Goal: Download file/media

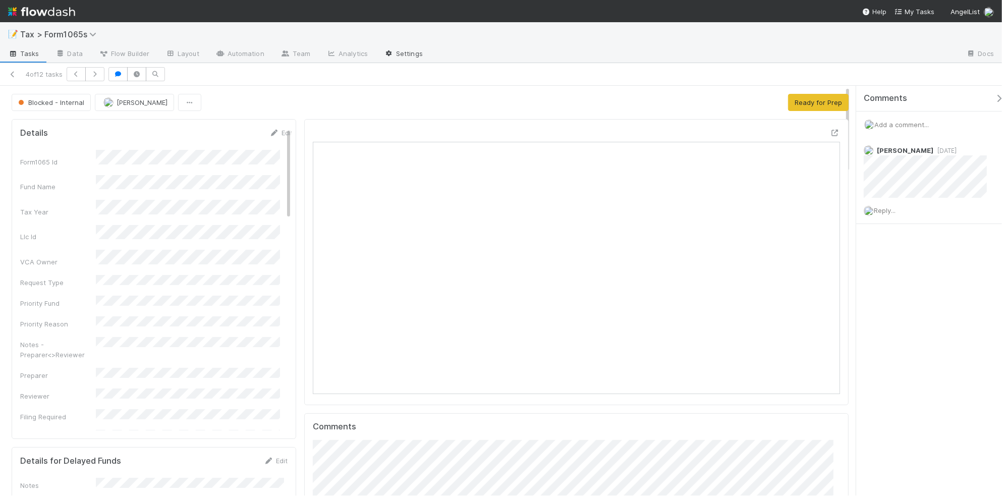
scroll to position [9, 10]
click at [11, 73] on icon at bounding box center [13, 74] width 10 height 7
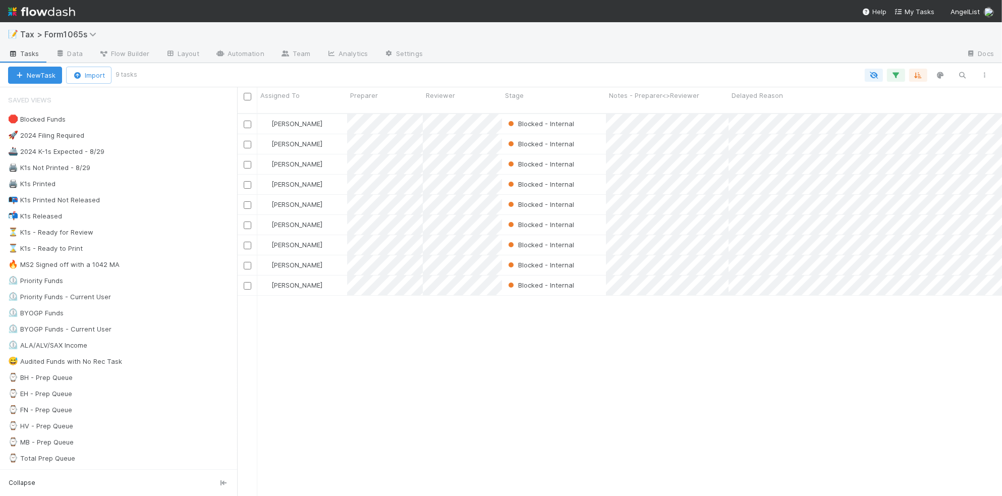
scroll to position [381, 755]
click at [167, 204] on div "📭 K1s Printed Not Released 47" at bounding box center [122, 200] width 229 height 13
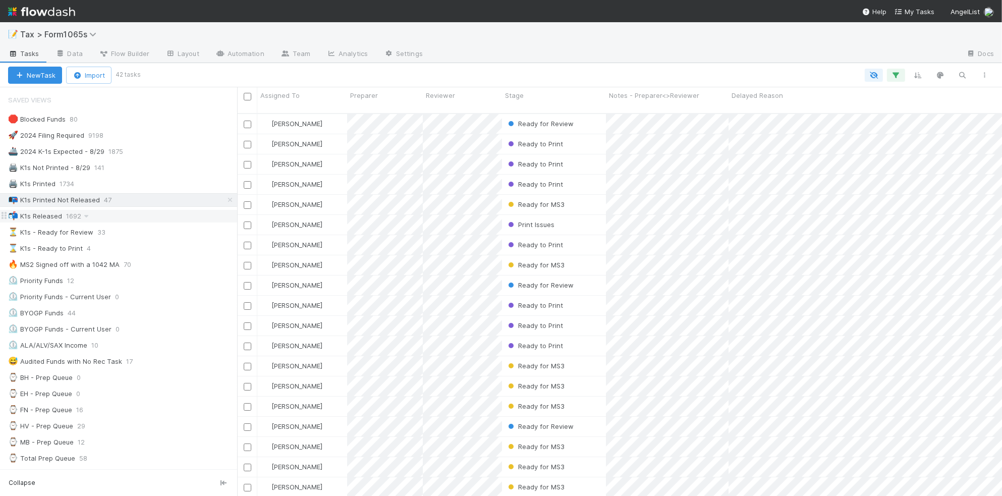
scroll to position [381, 755]
click at [163, 215] on div "📬 K1s Released 1692" at bounding box center [122, 216] width 229 height 13
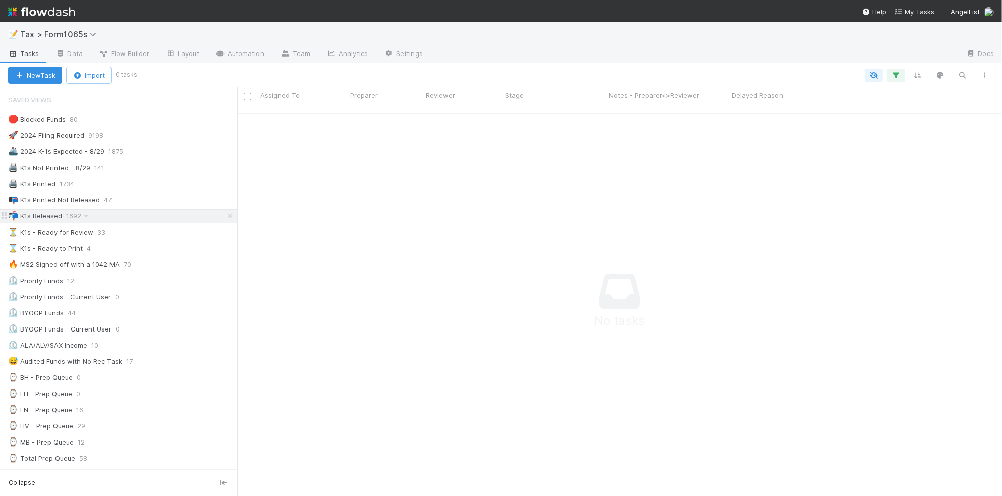
scroll to position [371, 746]
click at [145, 200] on div "📭 K1s Printed Not Released 47" at bounding box center [122, 200] width 229 height 13
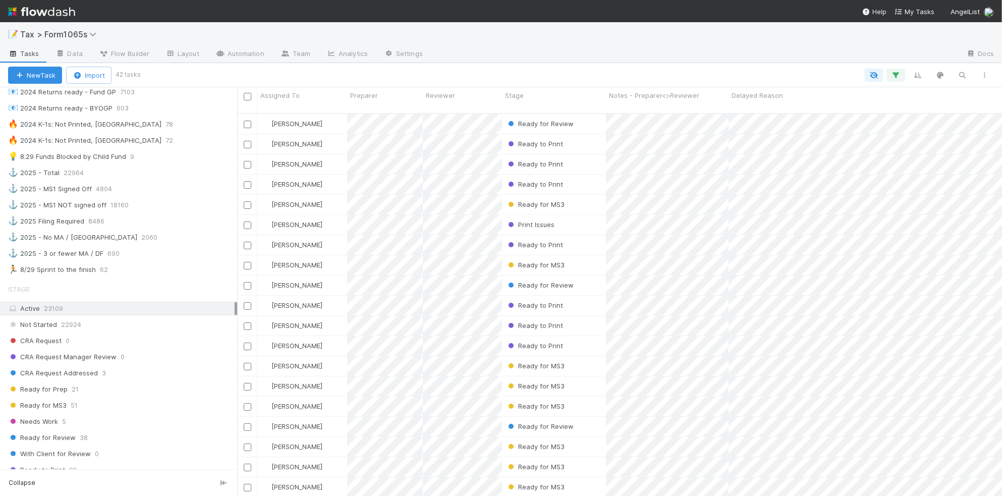
scroll to position [568, 0]
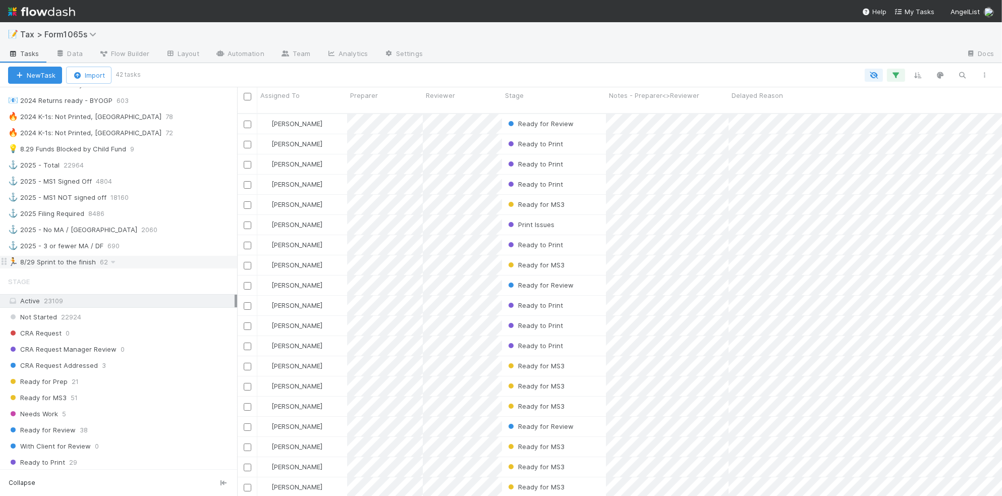
click at [183, 268] on div "🏃 8/29 Sprint to the finish 62" at bounding box center [122, 262] width 229 height 13
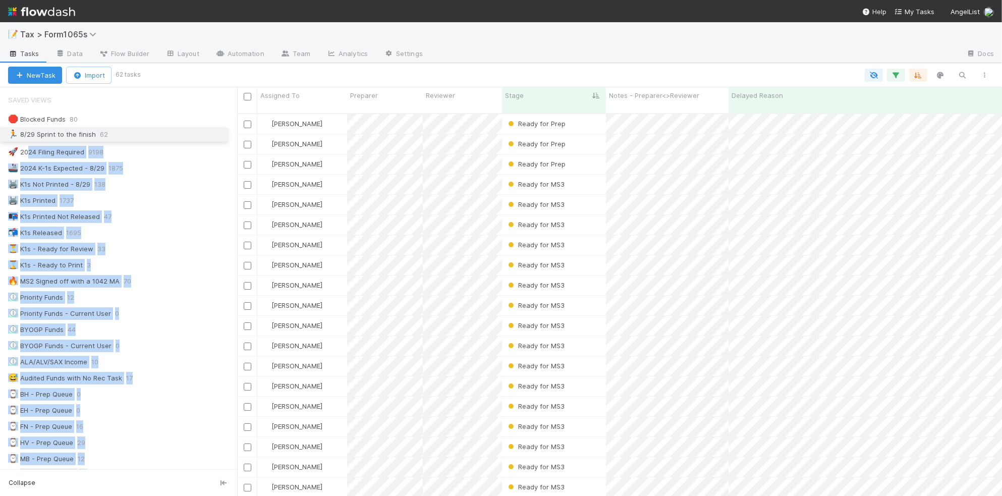
drag, startPoint x: 5, startPoint y: 273, endPoint x: 29, endPoint y: 135, distance: 140.8
click at [29, 135] on div "🛑 Blocked Funds 80 🚀 2024 Filing Required 9198 🚢 2024 K-1s Expected - 8/29 1875…" at bounding box center [118, 475] width 237 height 724
click at [243, 71] on div at bounding box center [567, 75] width 857 height 13
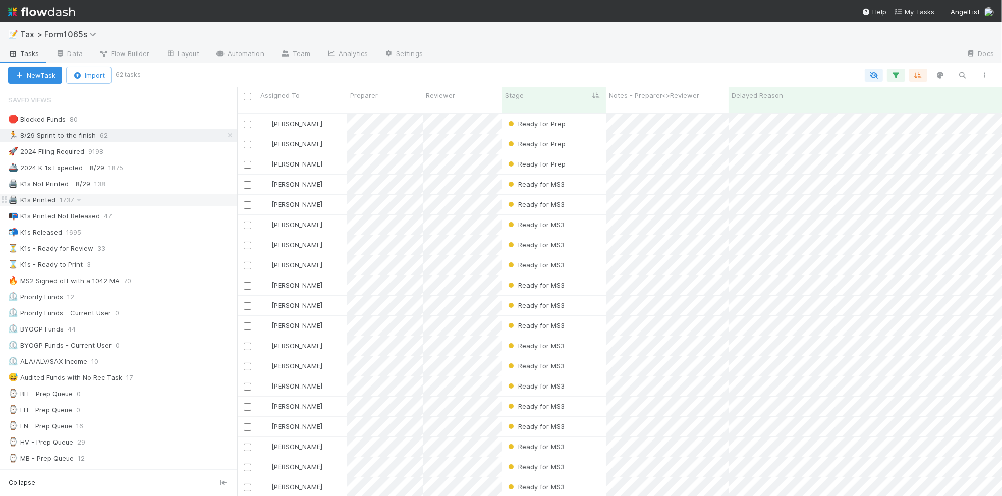
click at [171, 197] on div "🖨️ K1s Printed 1737" at bounding box center [122, 200] width 229 height 13
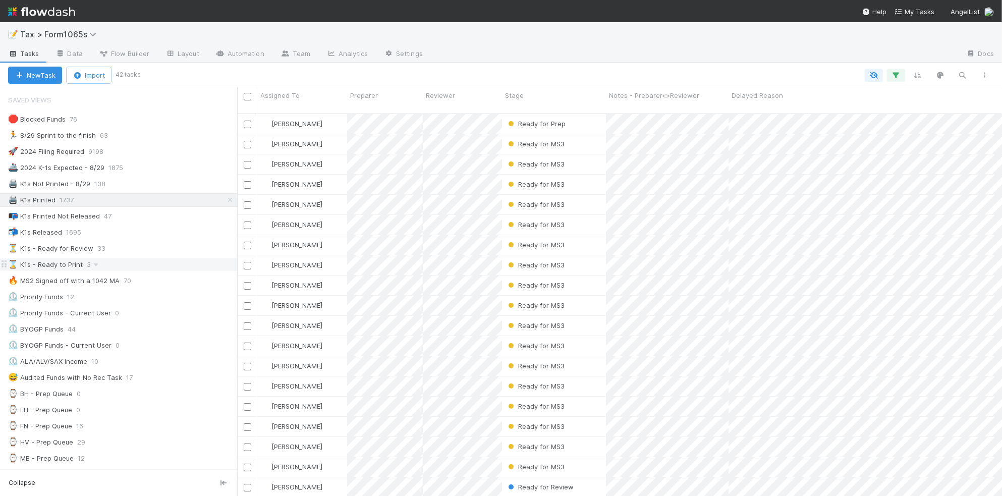
click at [166, 267] on div "⌛ K1s - Ready to Print 3" at bounding box center [122, 264] width 229 height 13
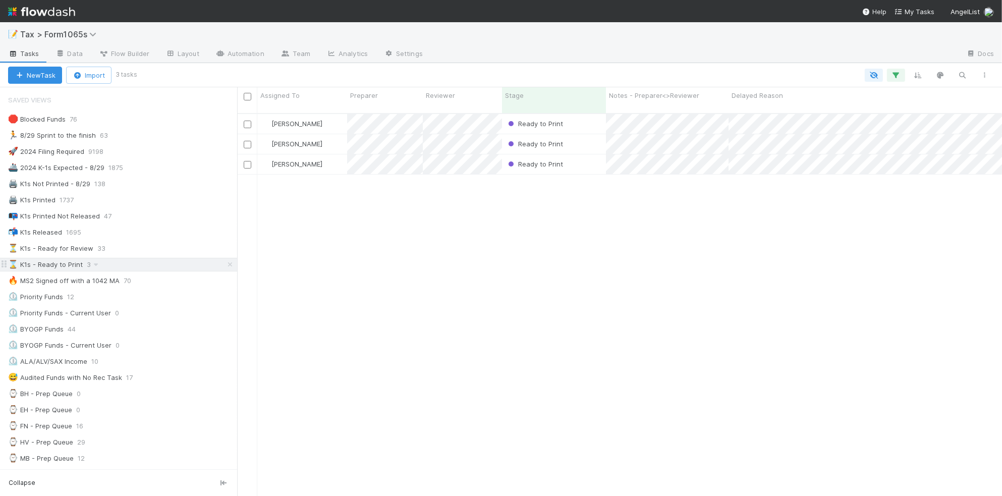
scroll to position [381, 755]
click at [203, 284] on div "🔥 MS2 Signed off with a 1042 MA 70" at bounding box center [122, 280] width 229 height 13
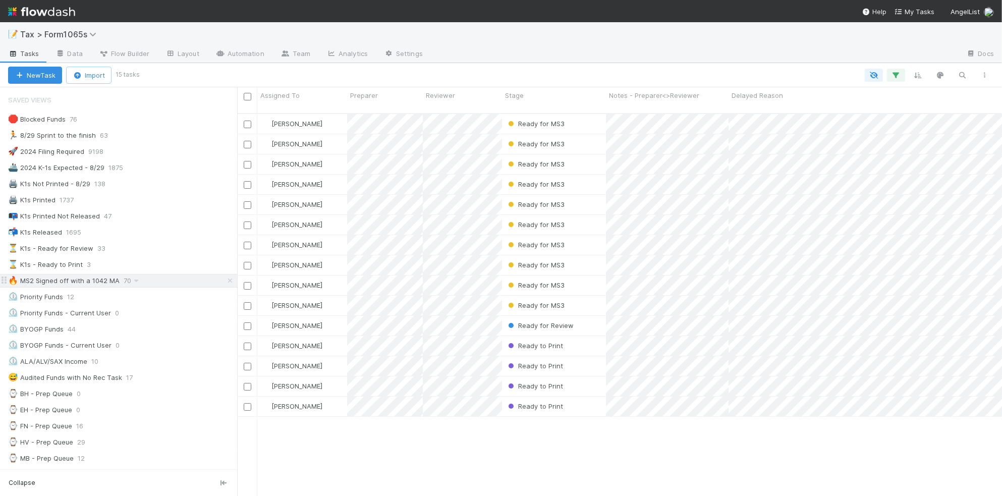
scroll to position [381, 755]
click at [200, 270] on div "⌛ K1s - Ready to Print 3" at bounding box center [122, 264] width 229 height 13
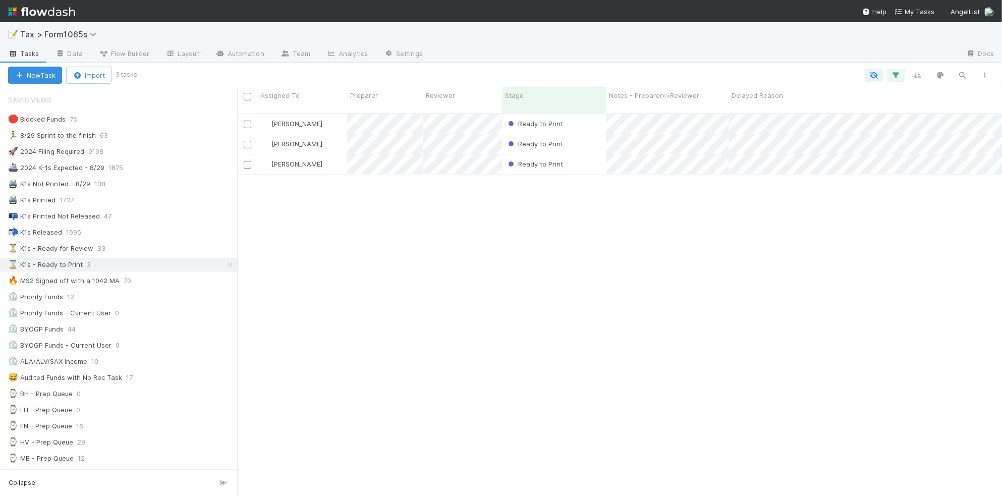
scroll to position [381, 755]
click at [985, 76] on icon "button" at bounding box center [985, 75] width 10 height 6
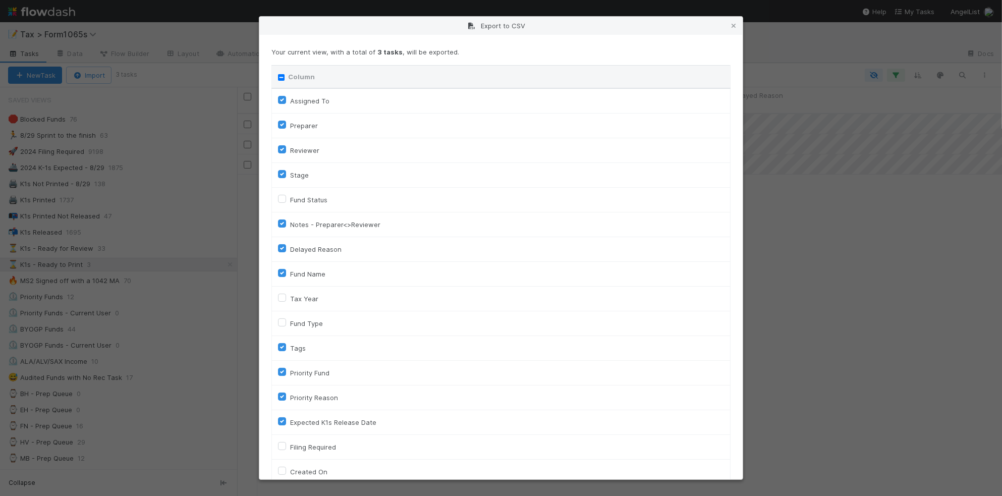
click at [282, 78] on input "Column" at bounding box center [281, 77] width 7 height 7
checkbox input "true"
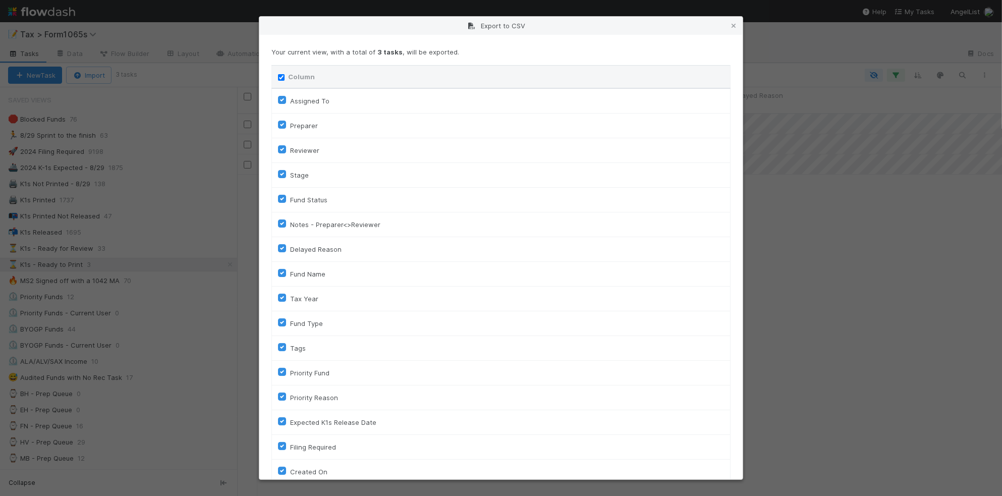
checkbox input "true"
checkbox On "true"
checkbox input "true"
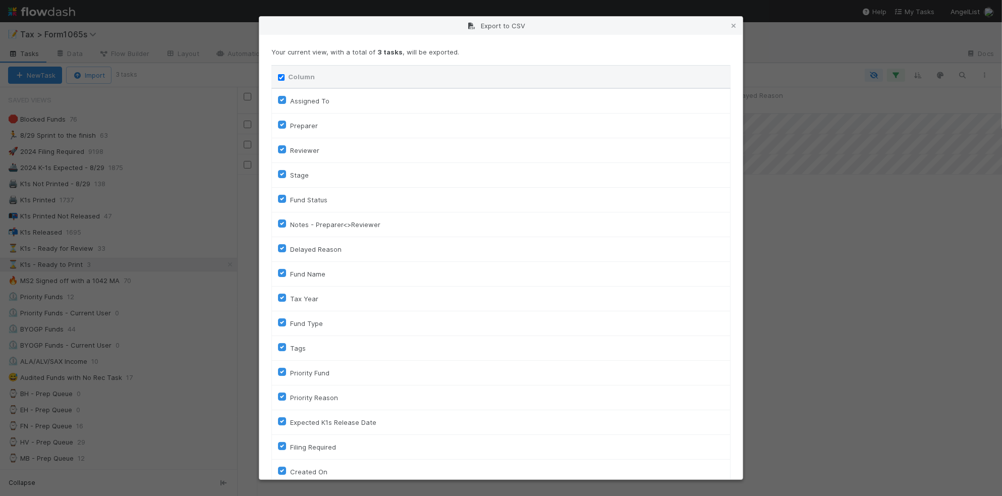
checkbox input "true"
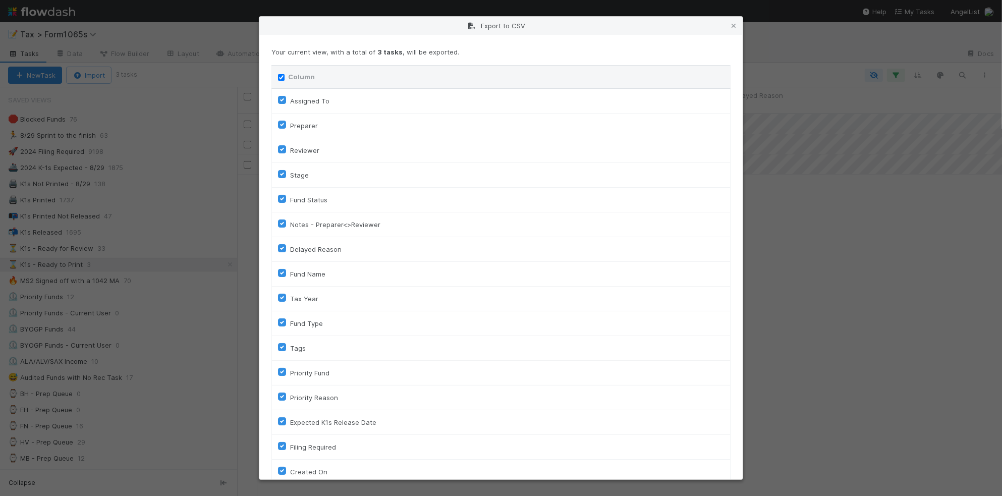
checkbox input "true"
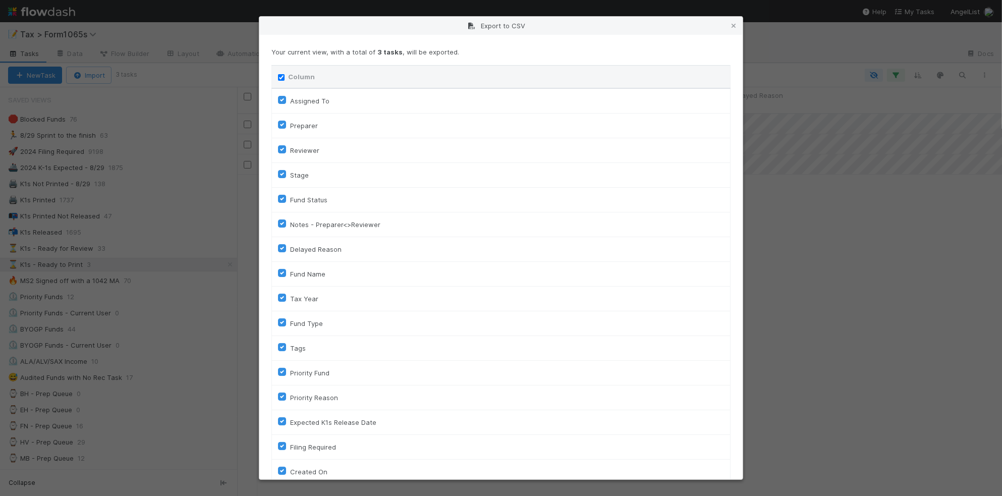
checkbox input "true"
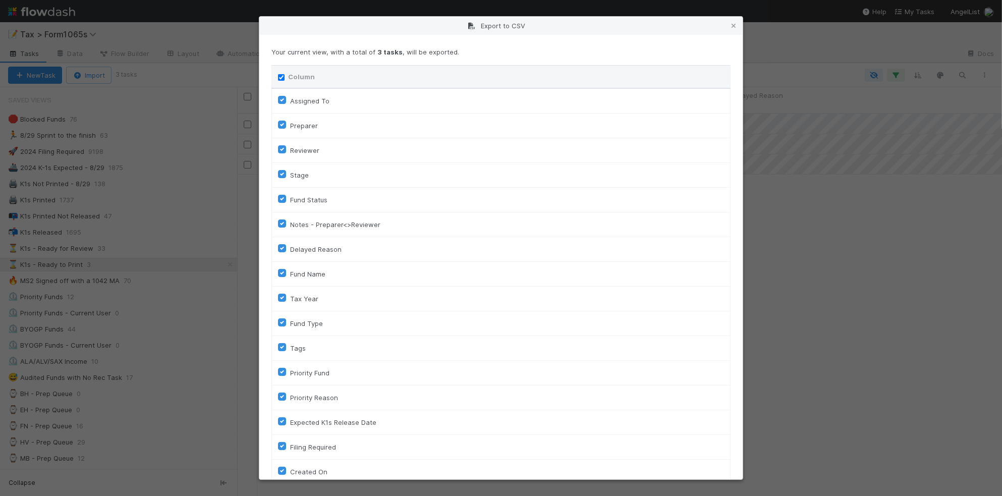
checkbox input "true"
click at [282, 78] on input "Column" at bounding box center [281, 77] width 7 height 7
checkbox input "false"
checkbox To "false"
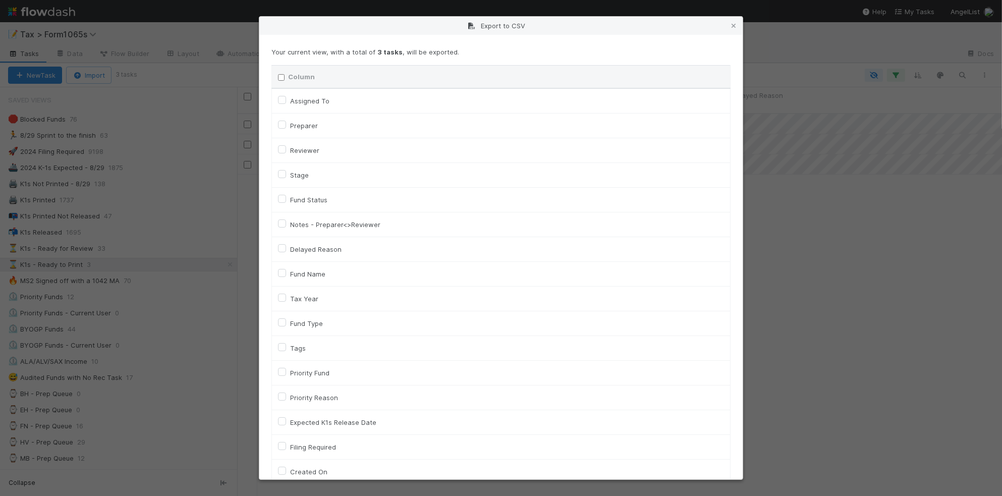
checkbox input "false"
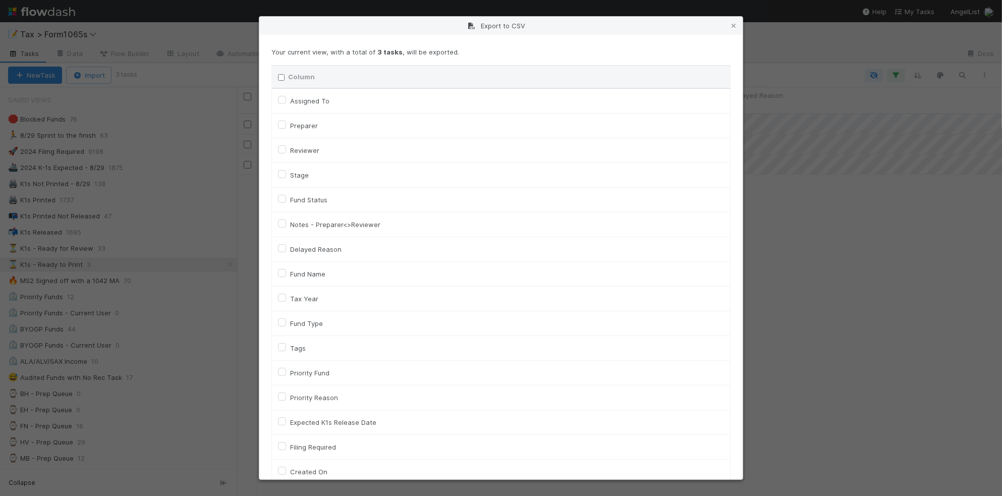
checkbox input "false"
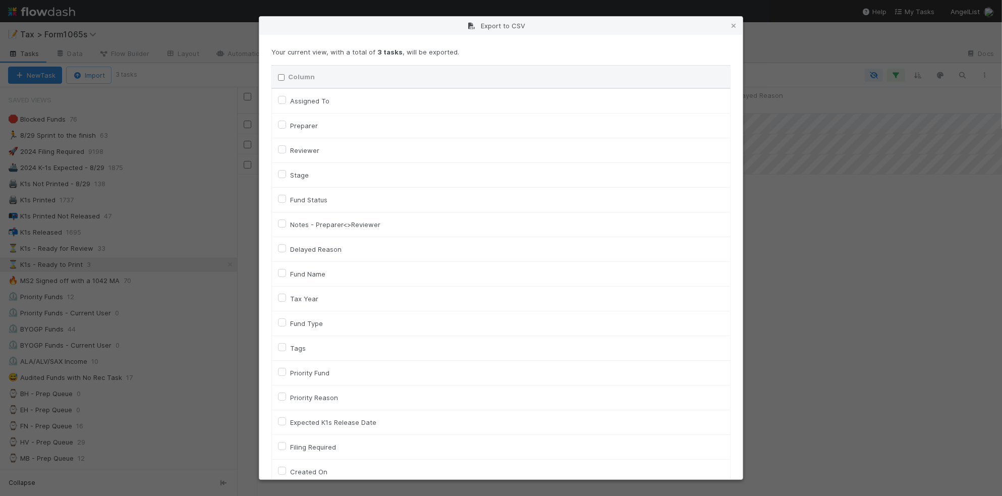
checkbox input "false"
checkbox On "false"
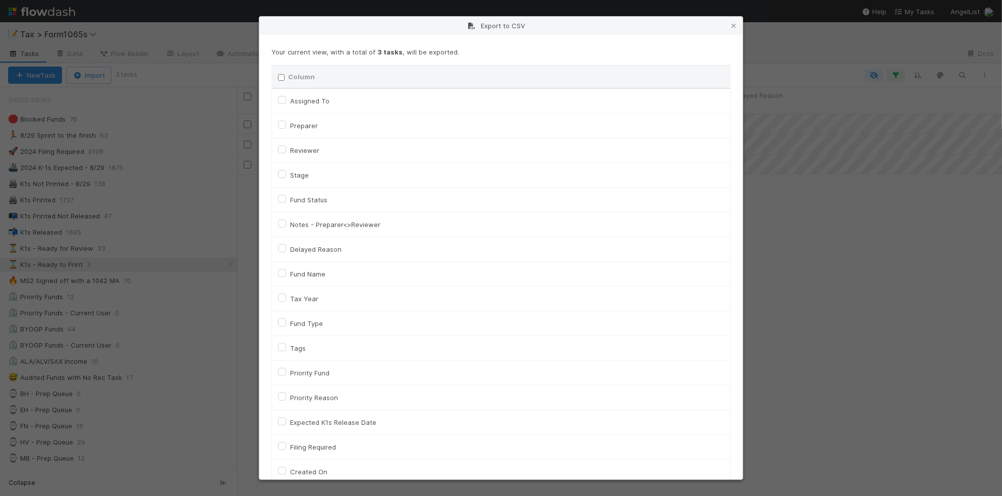
checkbox input "false"
checkbox On "false"
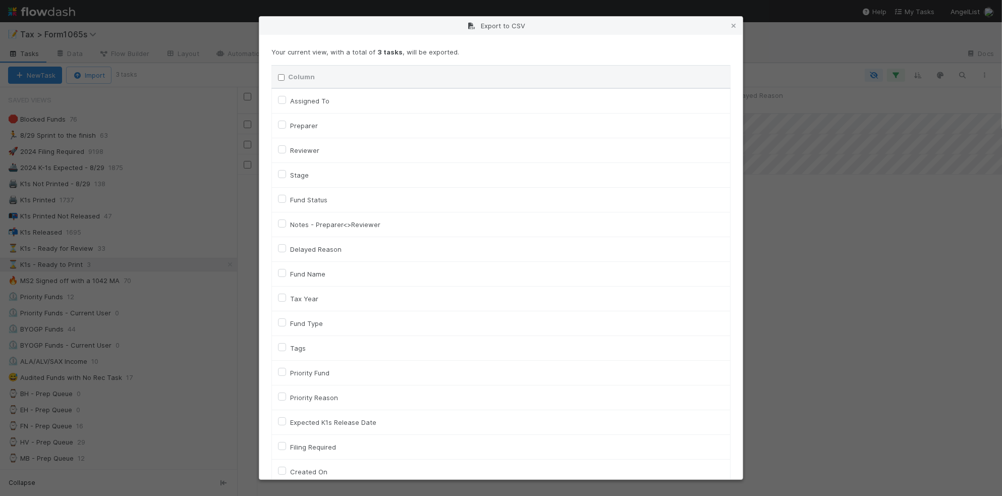
checkbox input "false"
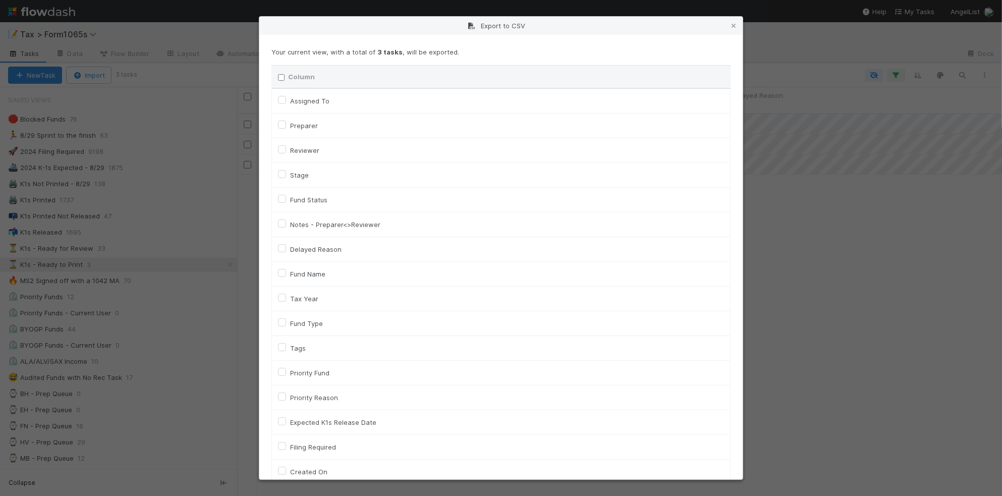
checkbox input "false"
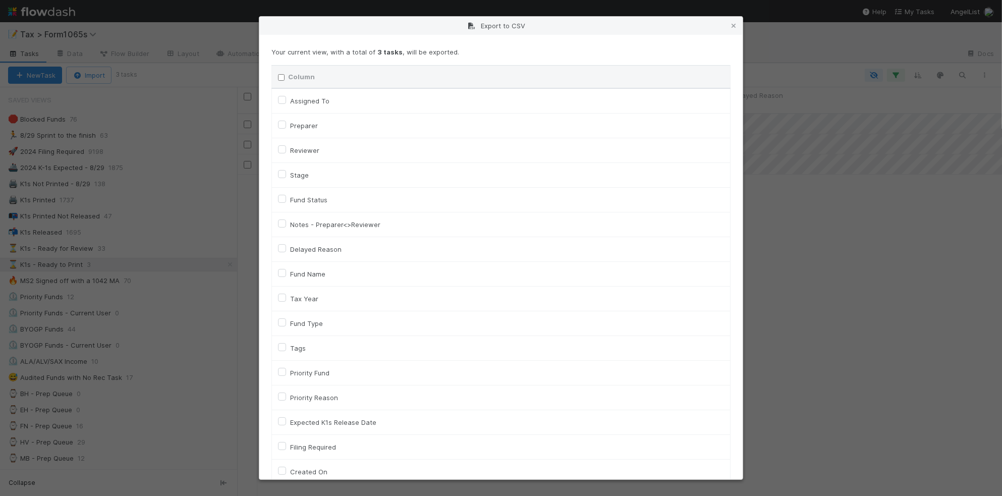
checkbox input "false"
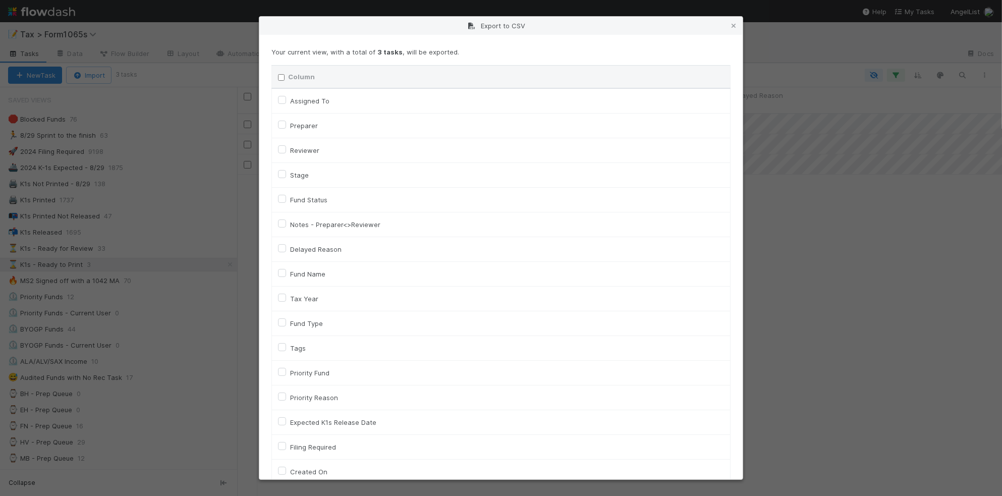
checkbox input "false"
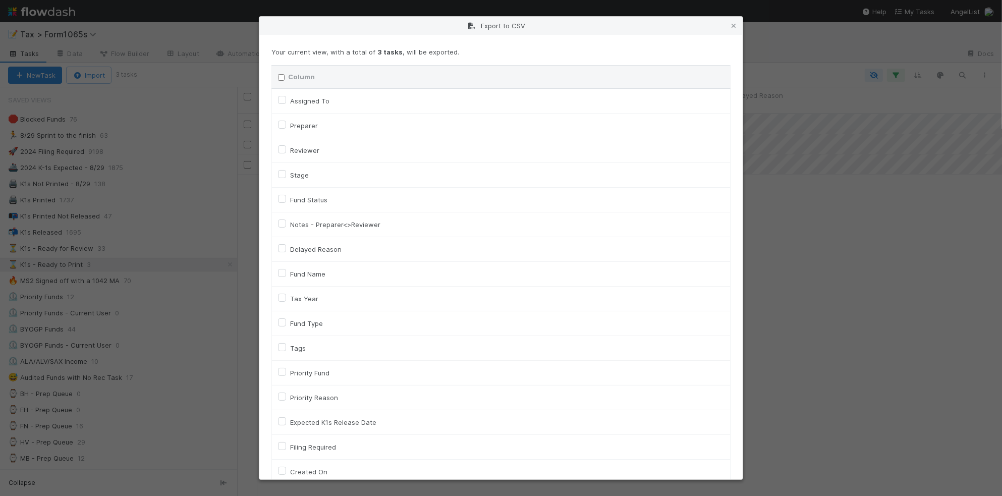
checkbox input "false"
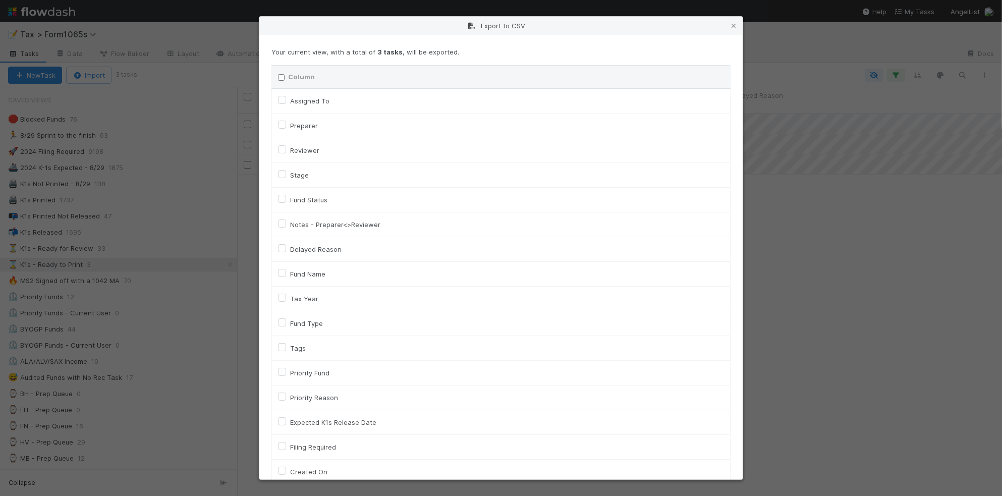
checkbox input "false"
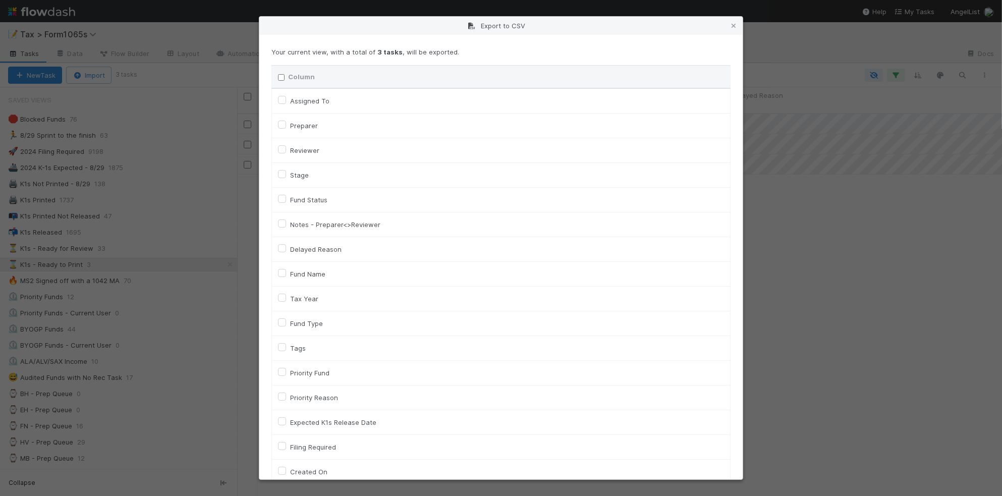
checkbox input "false"
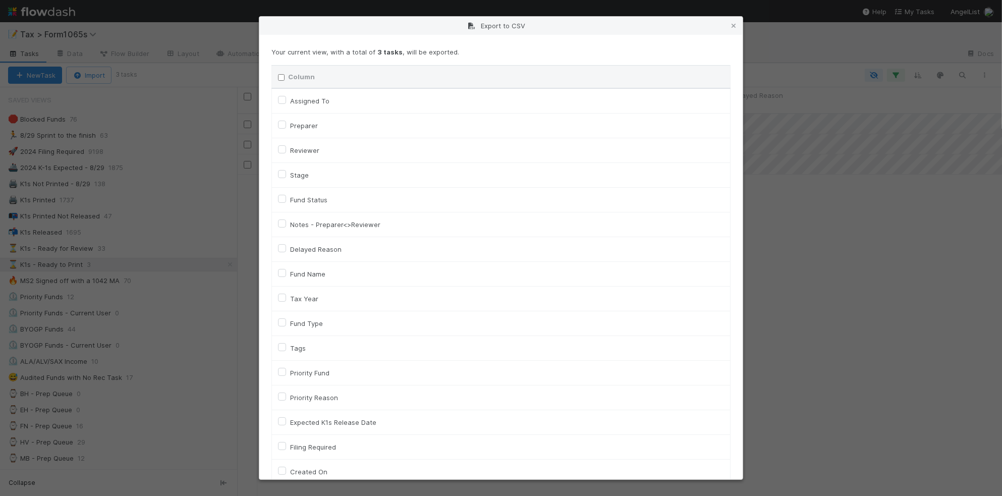
checkbox input "false"
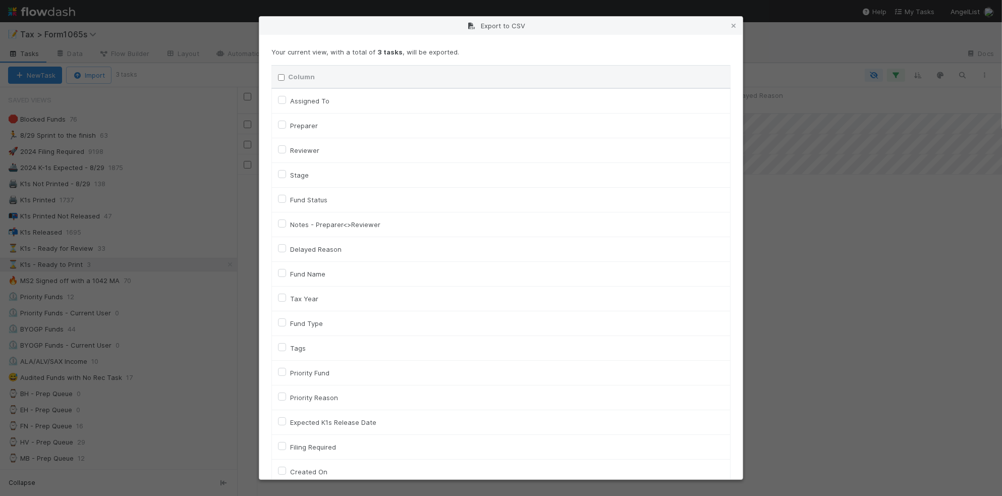
checkbox input "false"
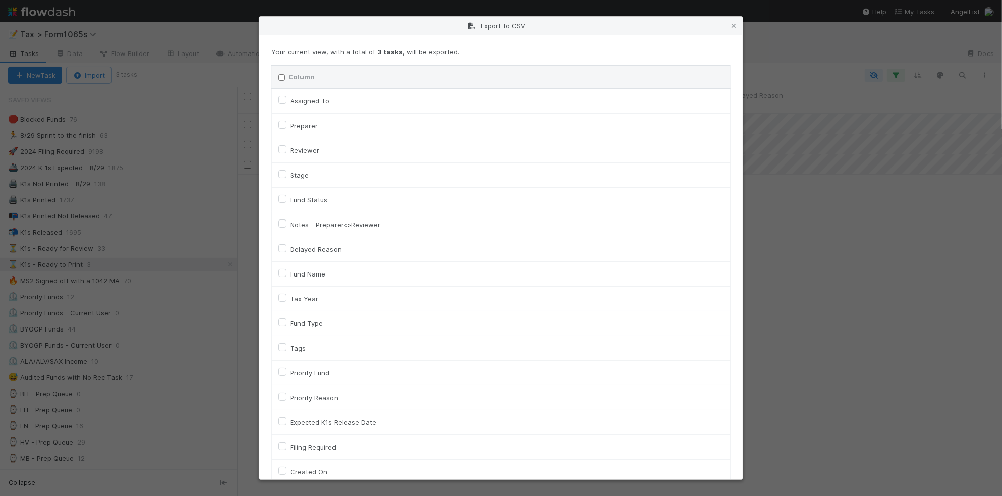
checkbox input "false"
checkbox URL "false"
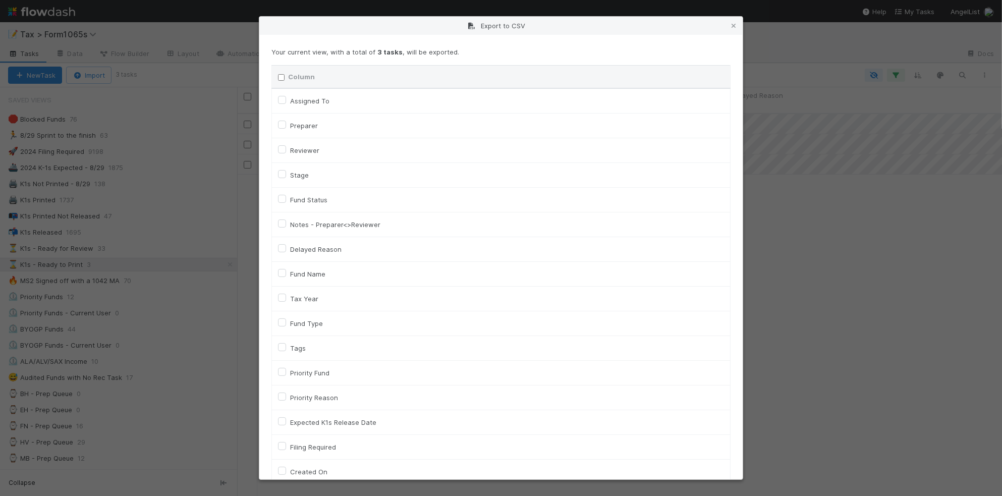
click at [312, 299] on label "Tax Year" at bounding box center [304, 299] width 28 height 12
click at [286, 299] on input "Tax Year" at bounding box center [282, 297] width 8 height 9
checkbox input "true"
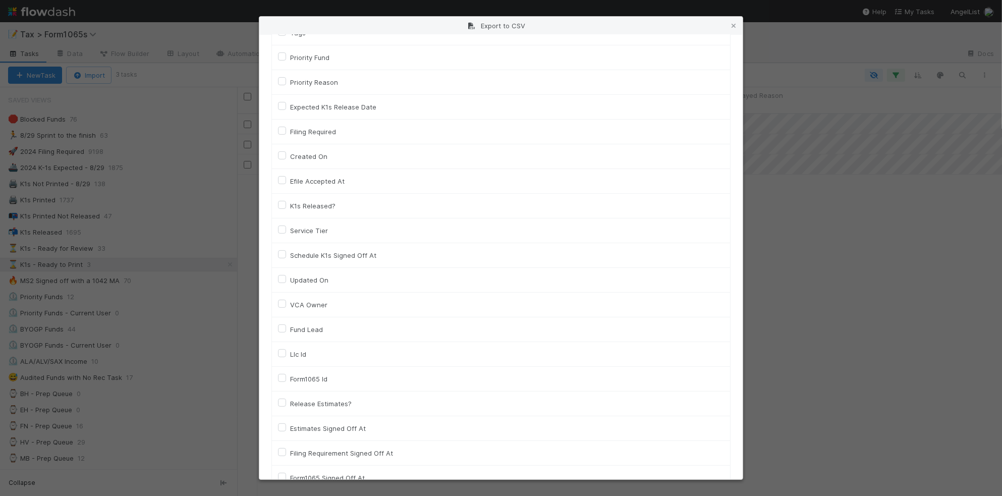
click at [300, 353] on label "Llc Id" at bounding box center [298, 354] width 16 height 12
click at [286, 353] on input "Llc Id" at bounding box center [282, 352] width 8 height 9
checkbox input "true"
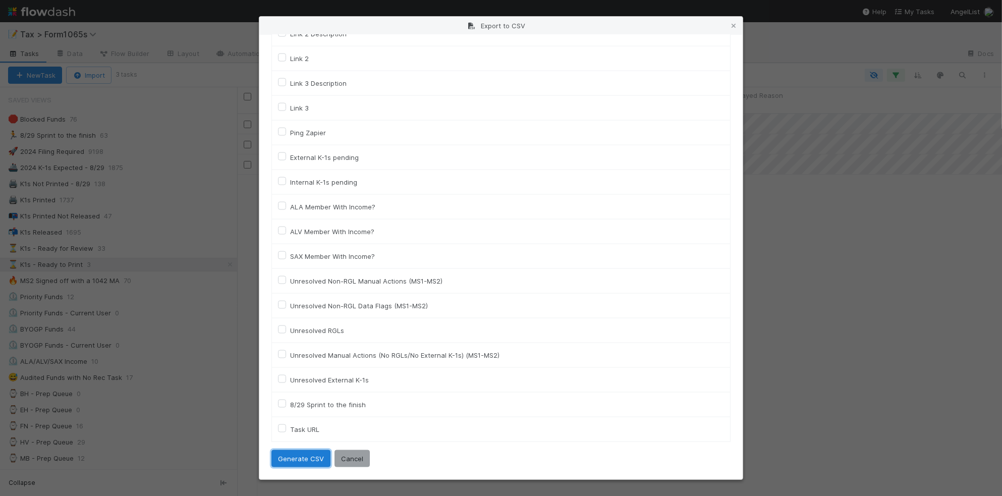
click at [288, 456] on button "Generate CSV" at bounding box center [300, 458] width 59 height 17
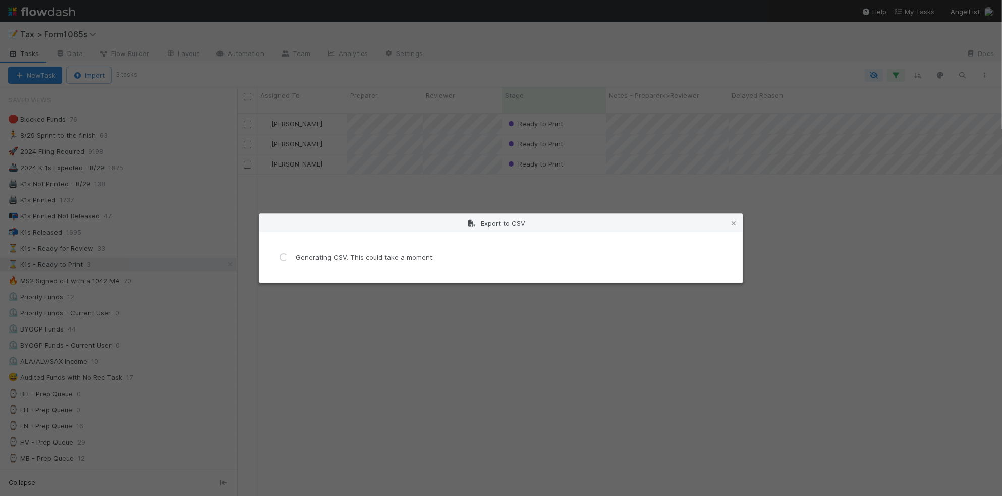
scroll to position [0, 0]
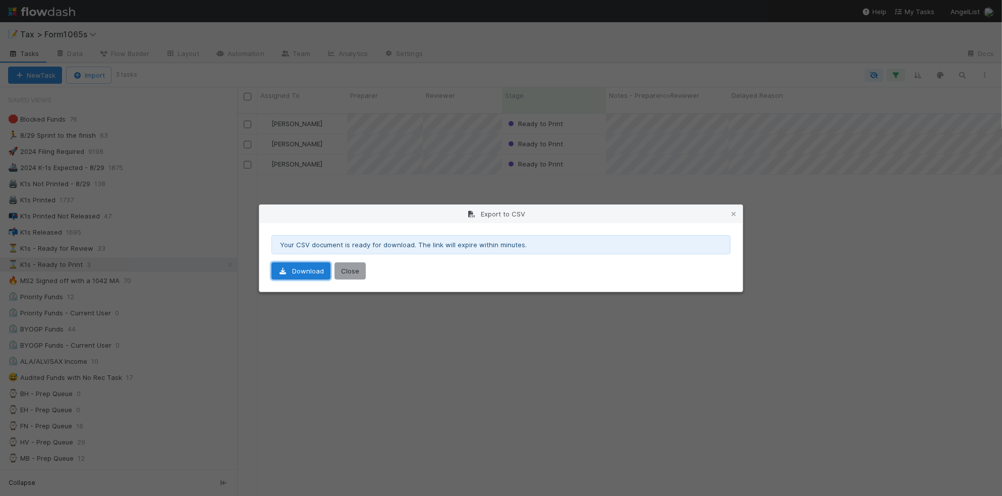
click at [312, 274] on link "Download" at bounding box center [300, 270] width 59 height 17
click at [733, 213] on icon at bounding box center [734, 214] width 10 height 7
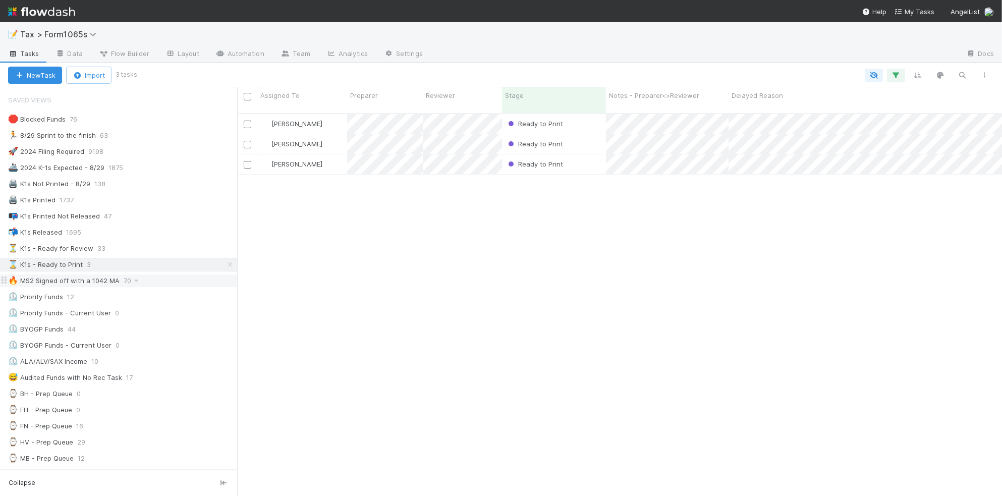
click at [154, 283] on div "🔥 MS2 Signed off with a 1042 MA 70" at bounding box center [122, 280] width 229 height 13
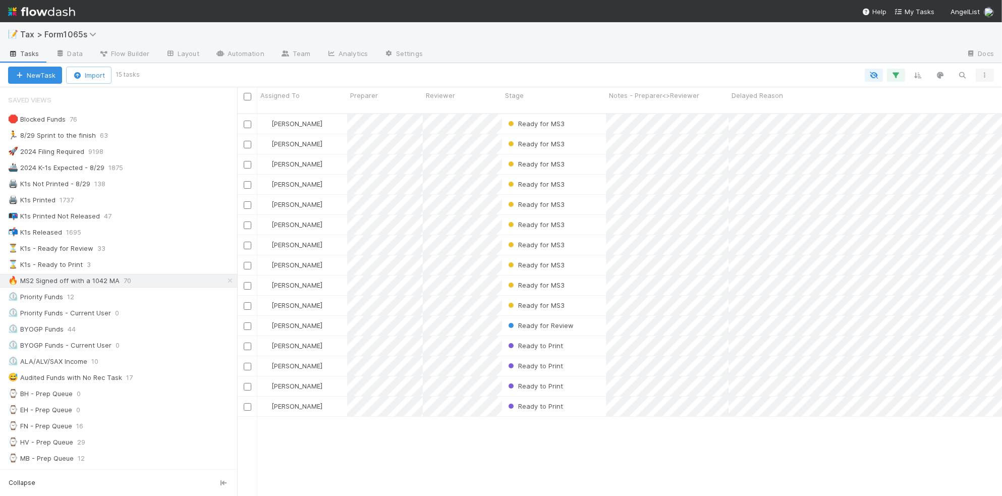
scroll to position [381, 755]
click at [987, 74] on icon "button" at bounding box center [985, 75] width 10 height 6
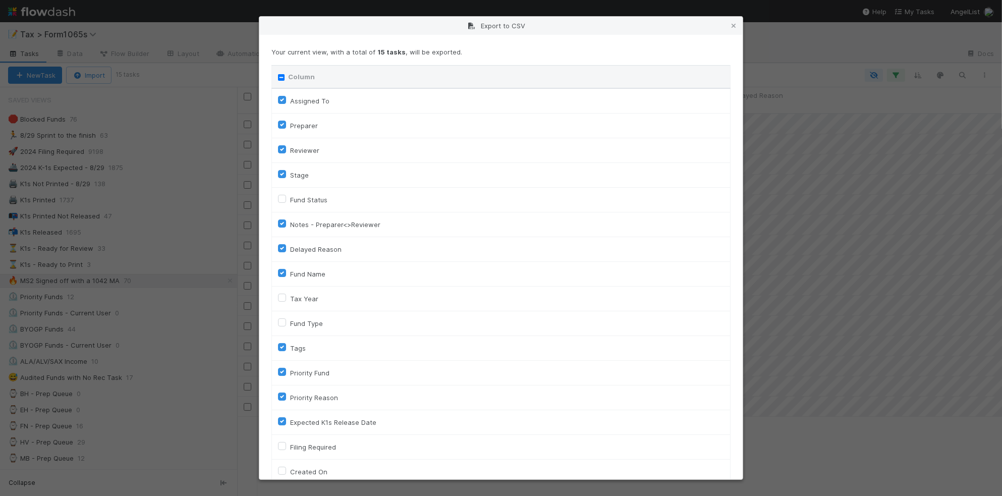
click at [283, 77] on input "Column" at bounding box center [281, 77] width 7 height 7
checkbox input "true"
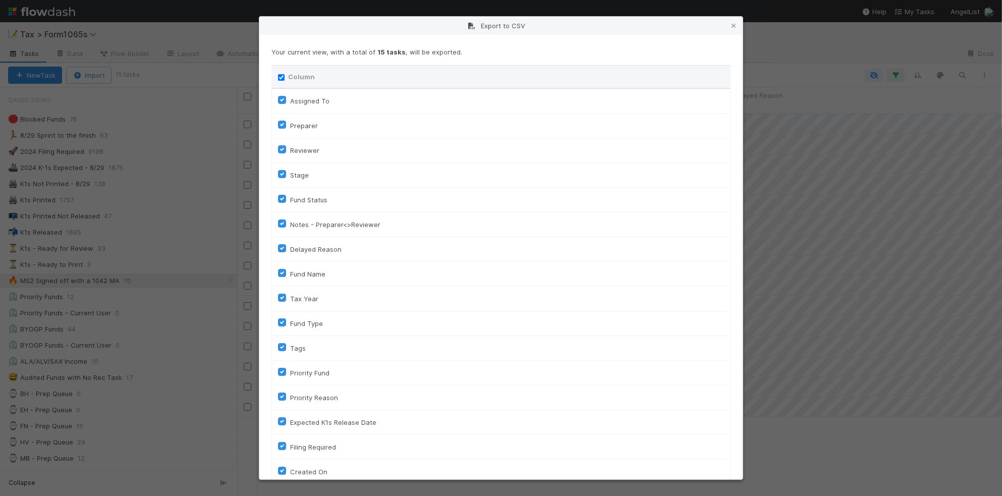
checkbox input "true"
checkbox On "true"
checkbox input "true"
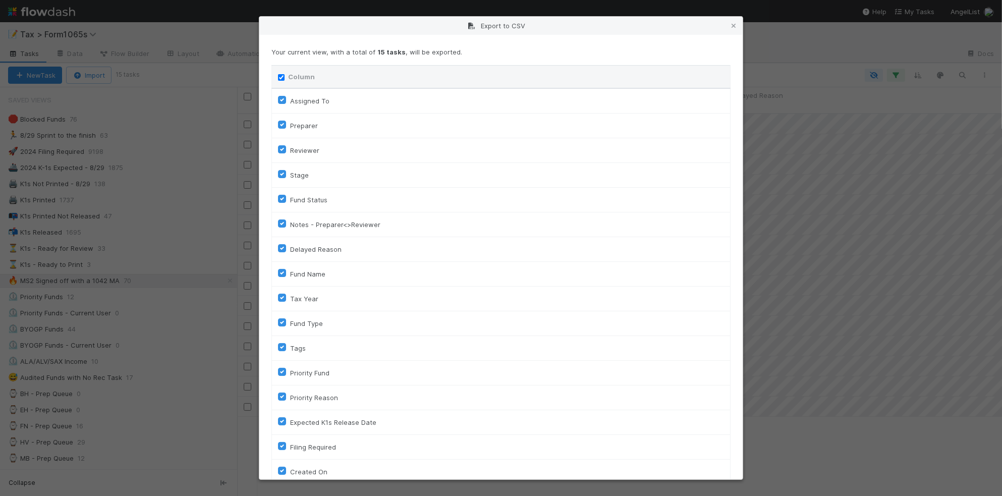
checkbox input "true"
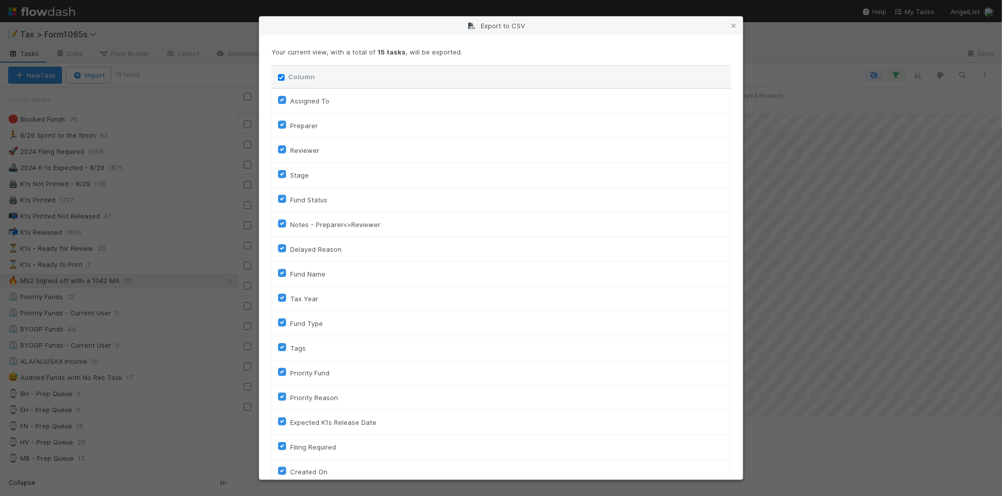
checkbox input "true"
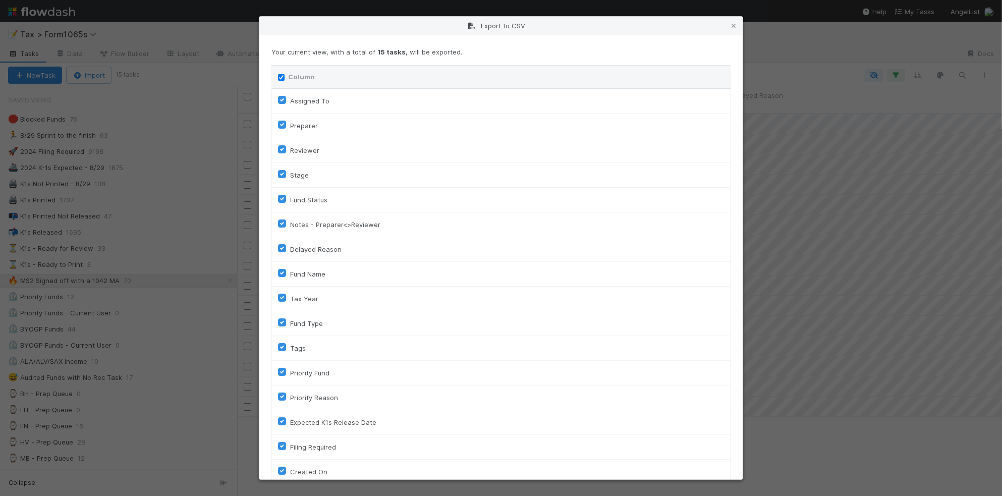
checkbox input "true"
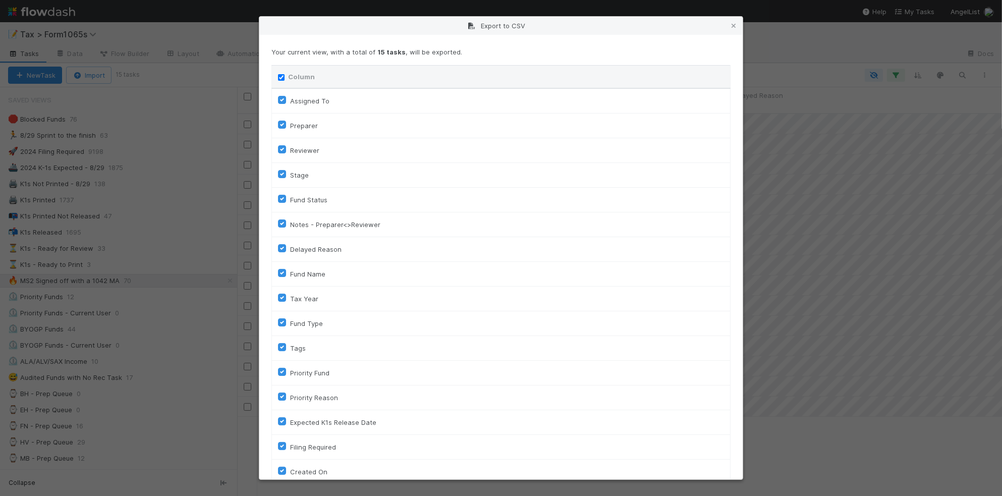
checkbox input "true"
click at [283, 77] on input "Column" at bounding box center [281, 77] width 7 height 7
checkbox input "false"
checkbox To "false"
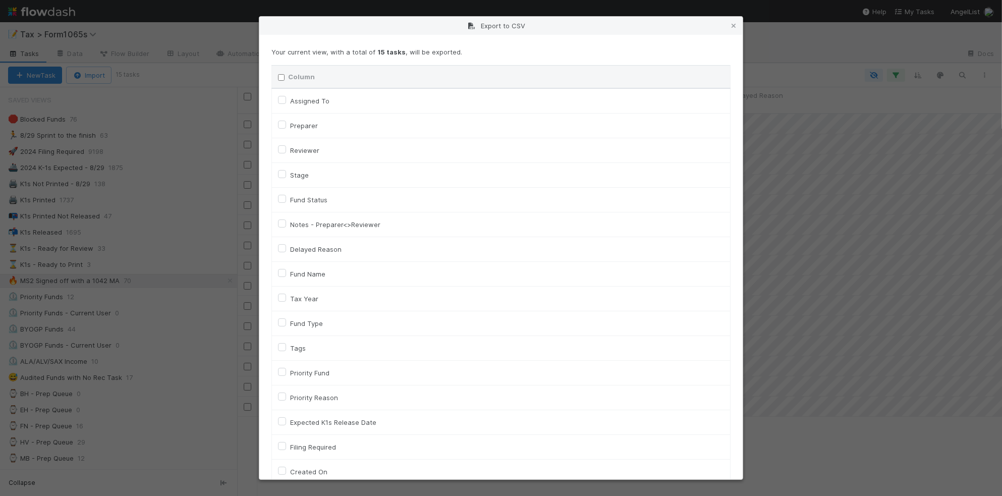
checkbox input "false"
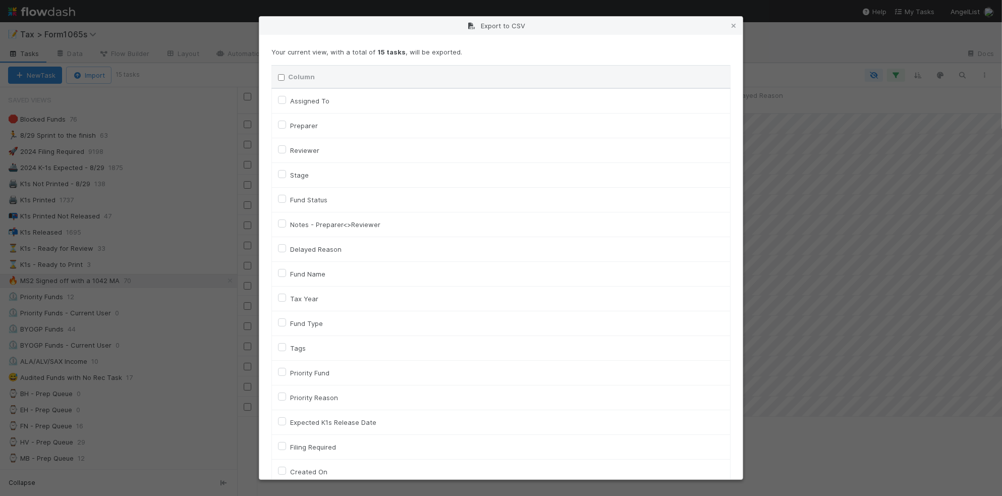
checkbox input "false"
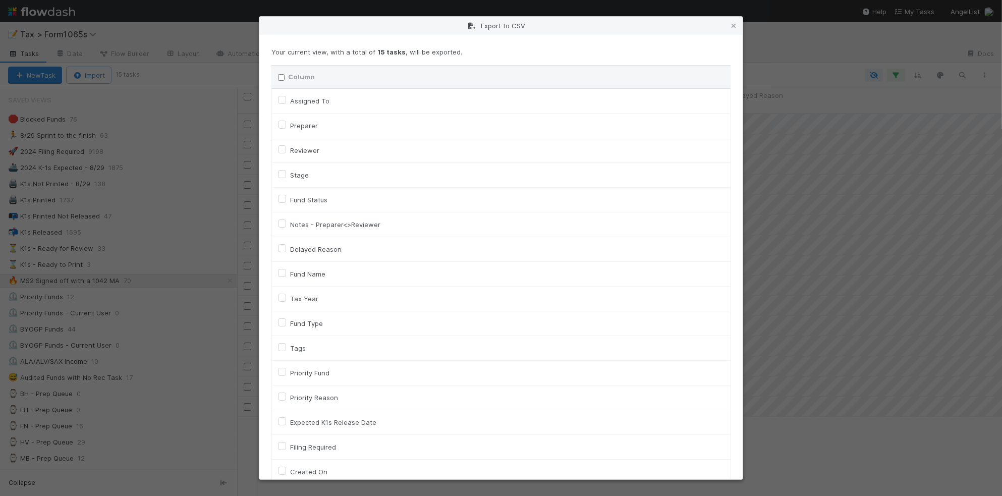
checkbox input "false"
checkbox On "false"
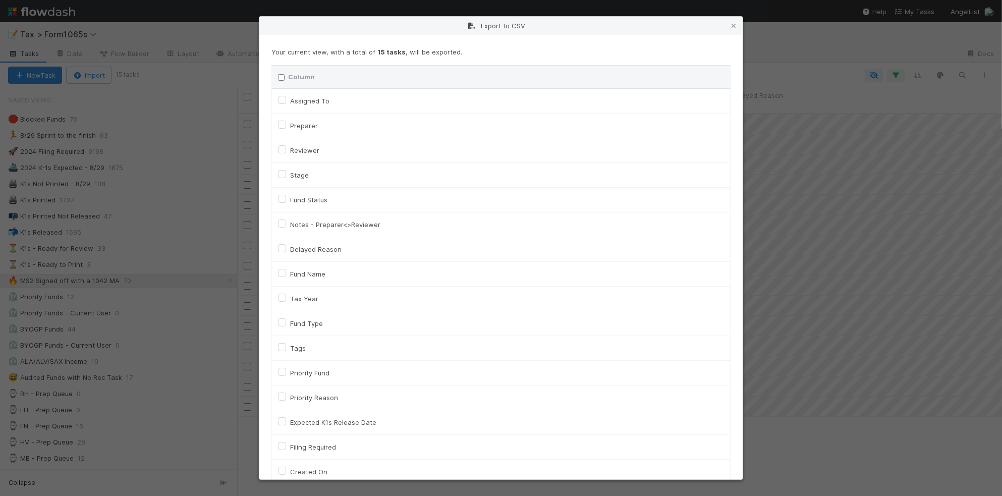
checkbox input "false"
checkbox On "false"
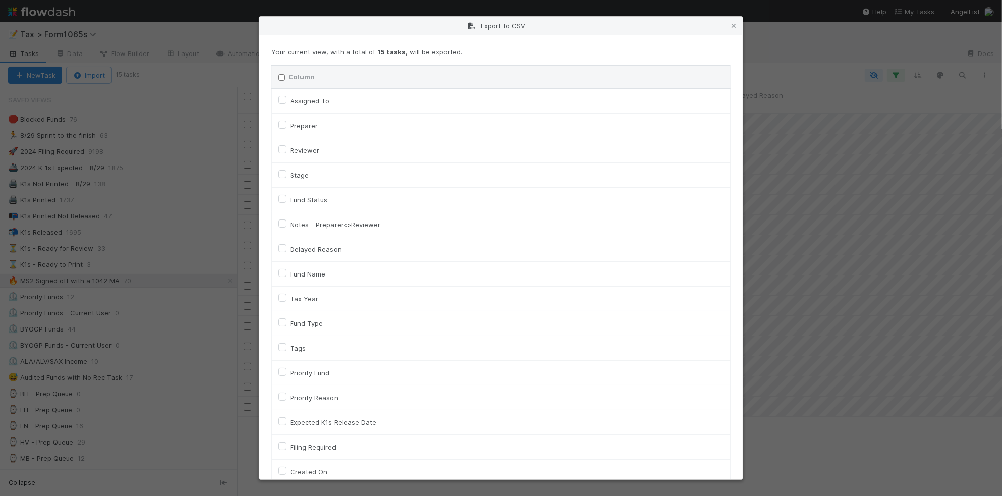
checkbox input "false"
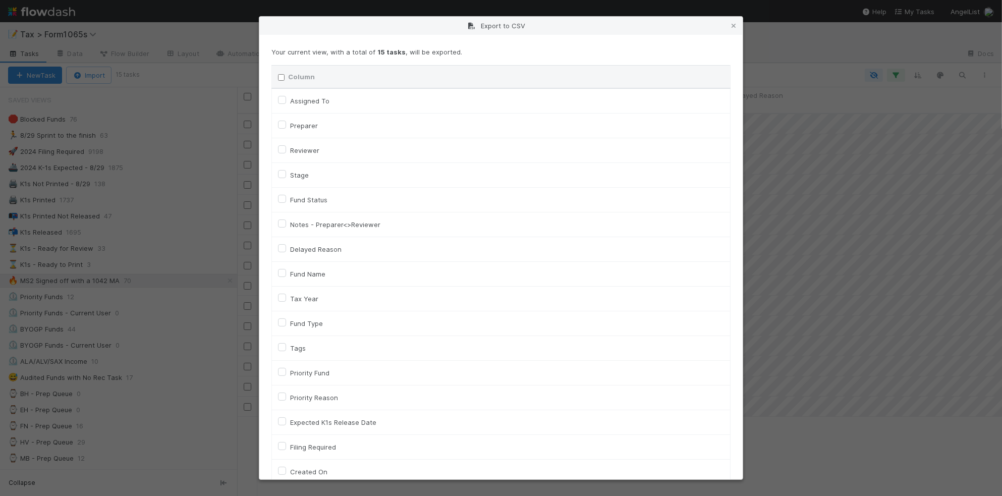
checkbox input "false"
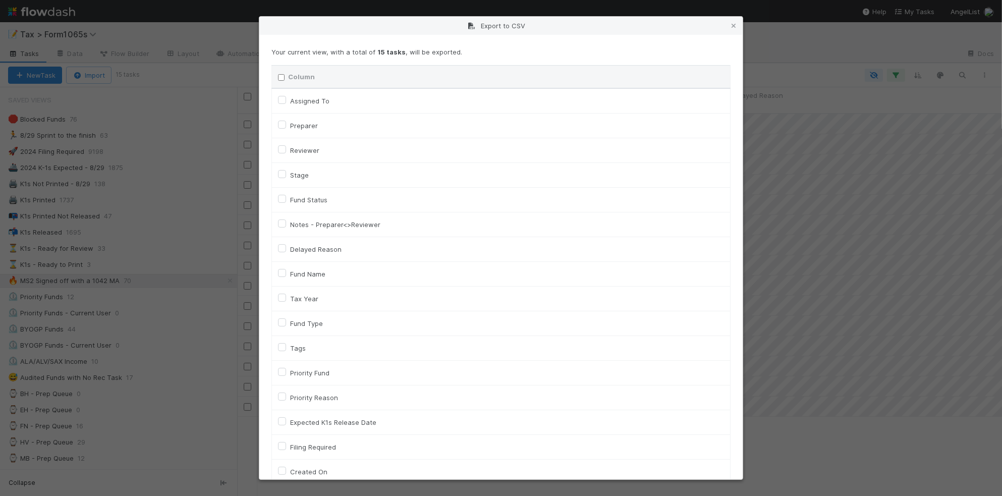
checkbox input "false"
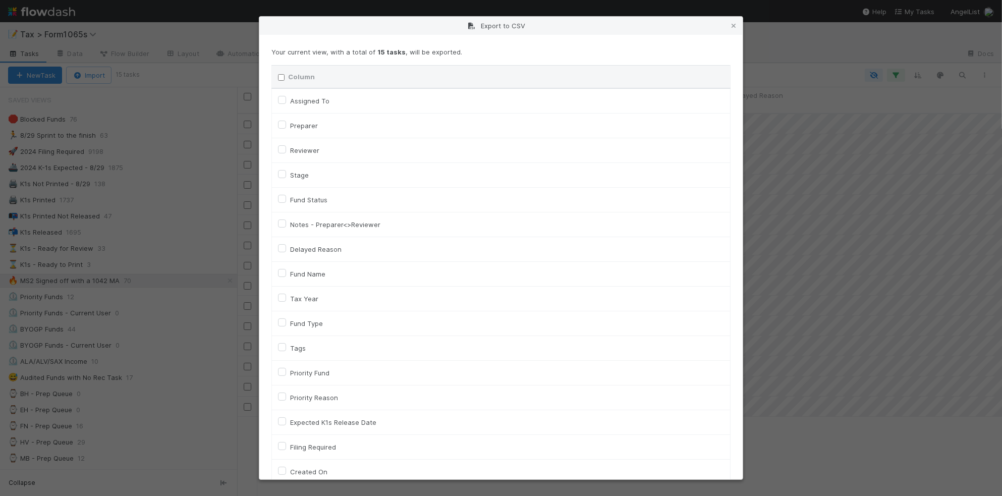
checkbox input "false"
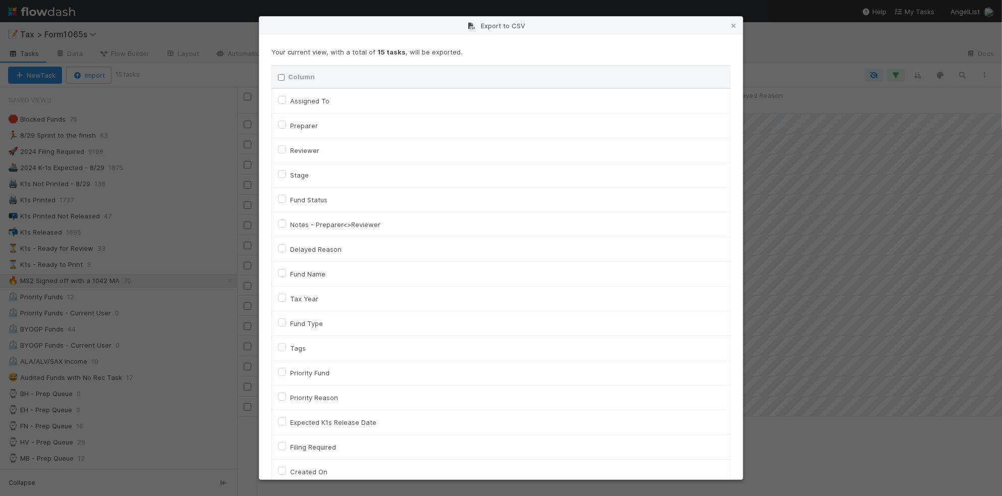
checkbox input "false"
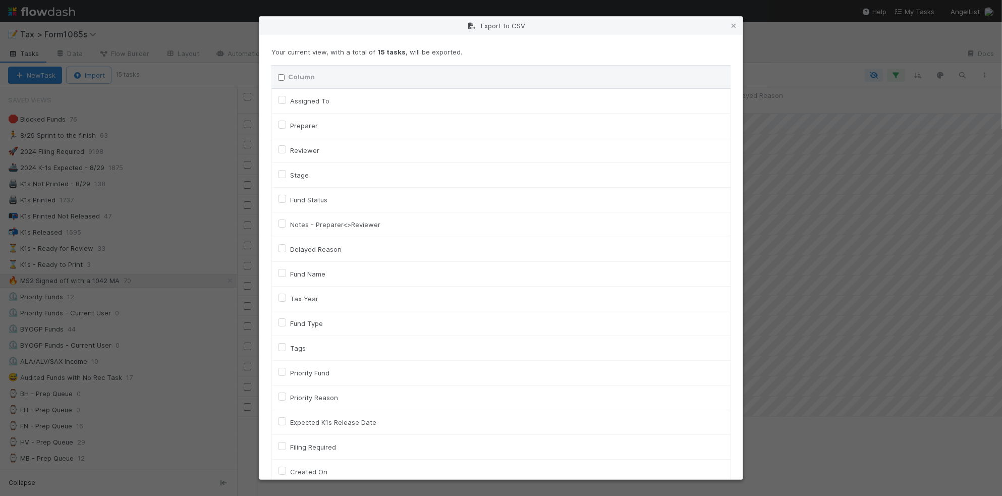
checkbox input "false"
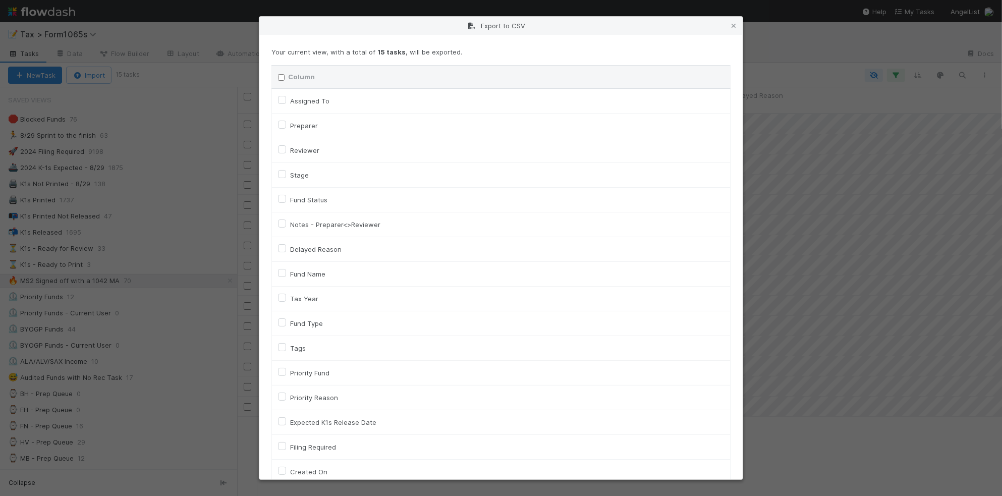
checkbox input "false"
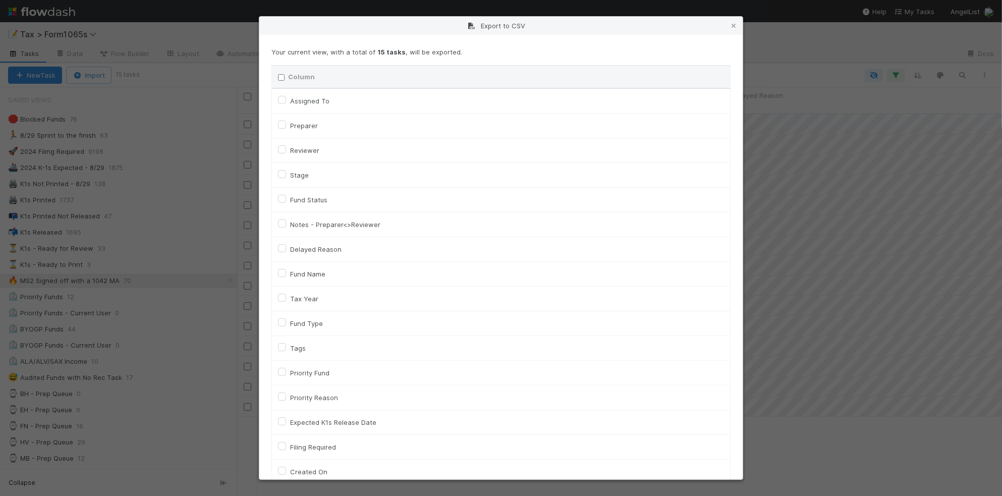
checkbox input "false"
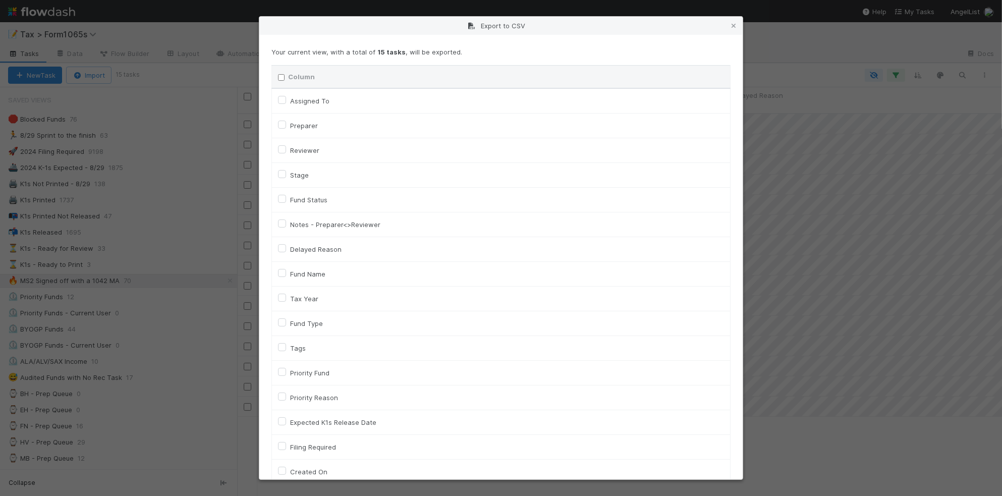
checkbox input "false"
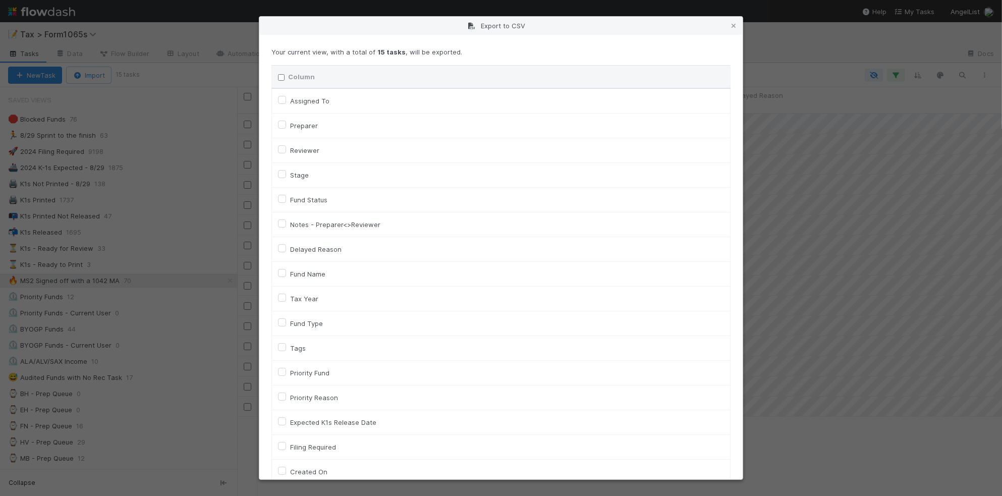
checkbox input "false"
checkbox URL "false"
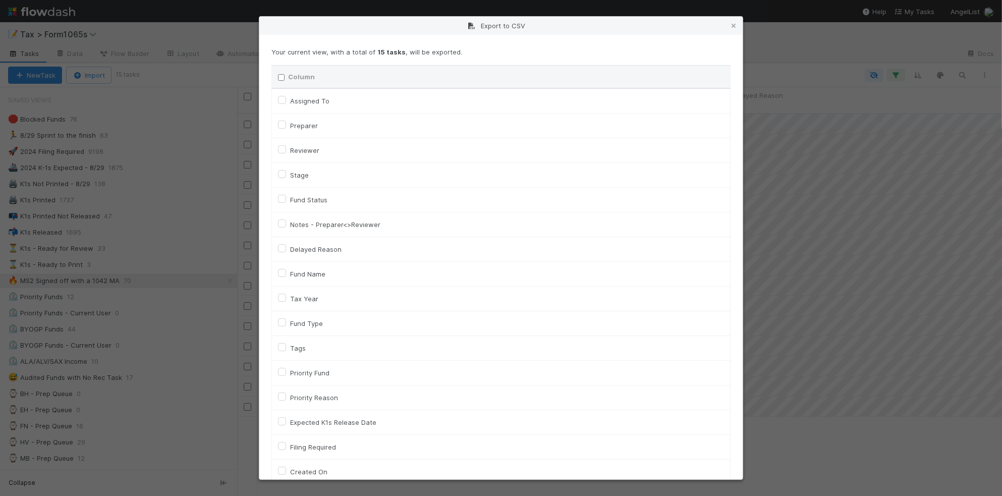
click at [303, 304] on label "Tax Year" at bounding box center [304, 299] width 28 height 12
click at [286, 302] on input "Tax Year" at bounding box center [282, 297] width 8 height 9
checkbox input "true"
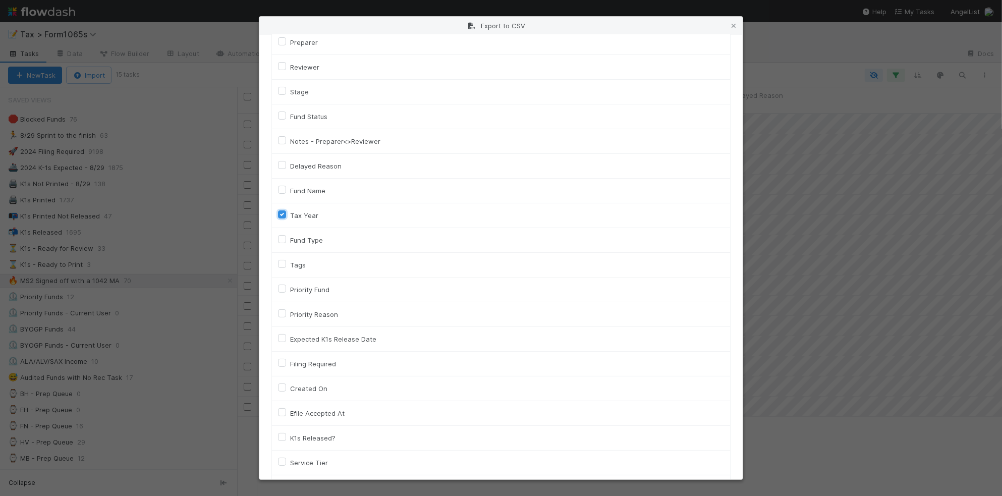
scroll to position [252, 0]
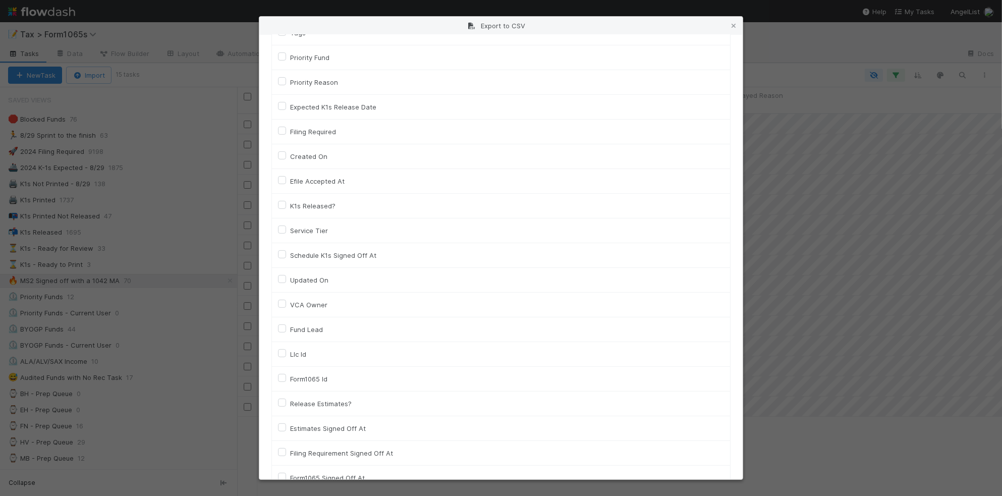
click at [303, 355] on label "Llc Id" at bounding box center [298, 354] width 16 height 12
click at [286, 355] on input "Llc Id" at bounding box center [282, 352] width 8 height 9
checkbox input "true"
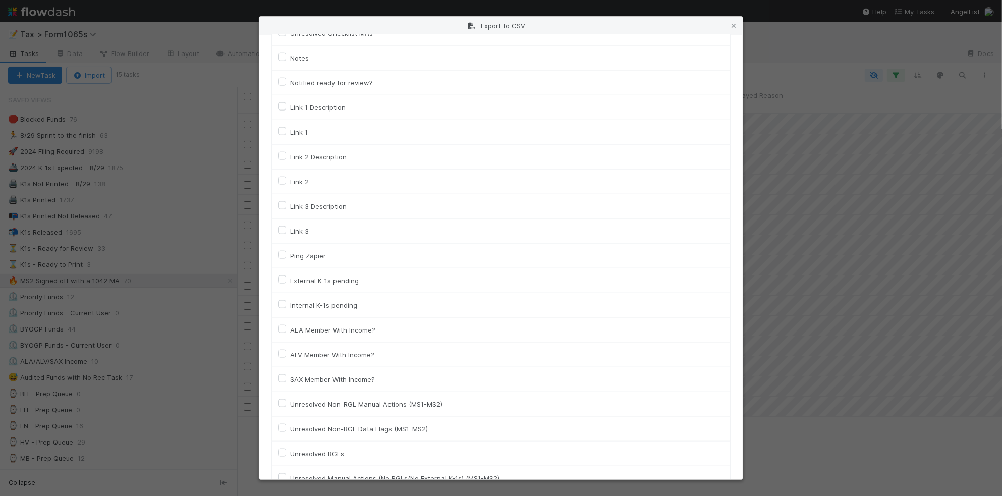
scroll to position [1410, 0]
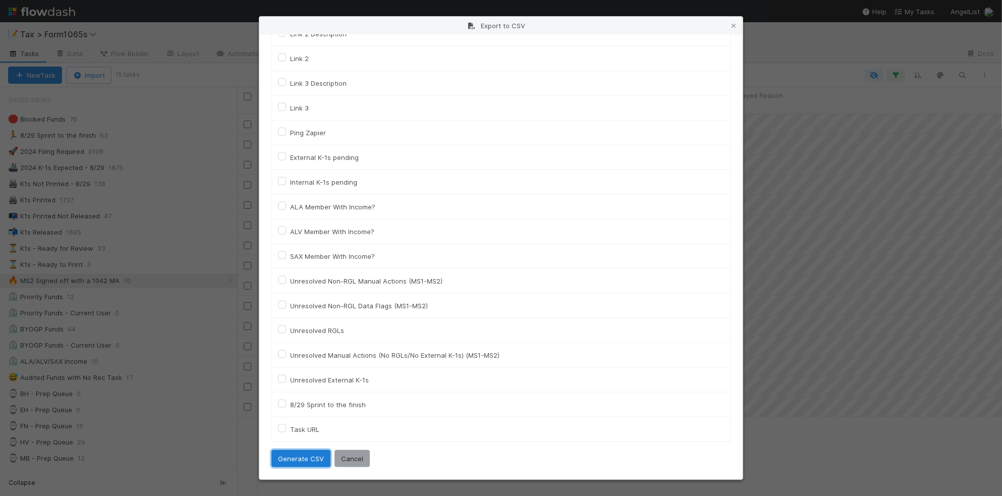
click at [304, 463] on button "Generate CSV" at bounding box center [300, 458] width 59 height 17
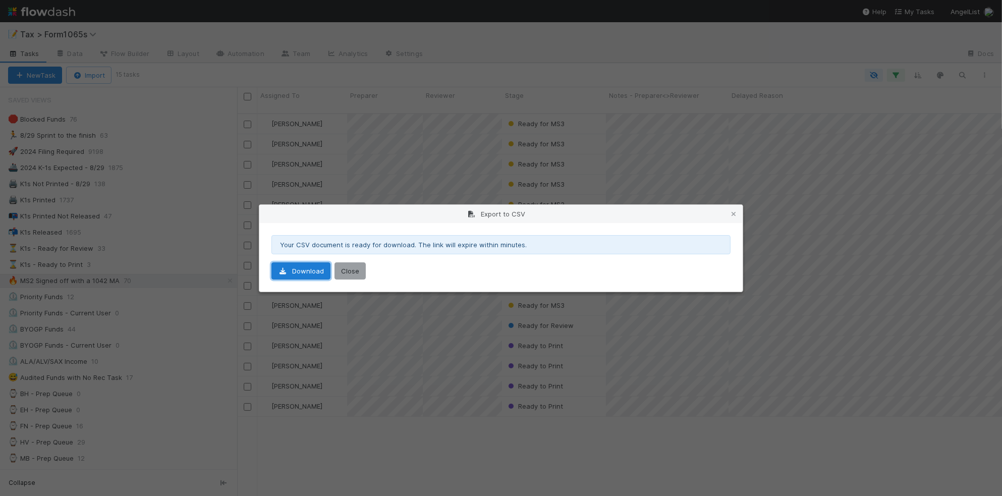
click at [300, 268] on link "Download" at bounding box center [300, 270] width 59 height 17
click at [732, 212] on icon at bounding box center [734, 214] width 10 height 7
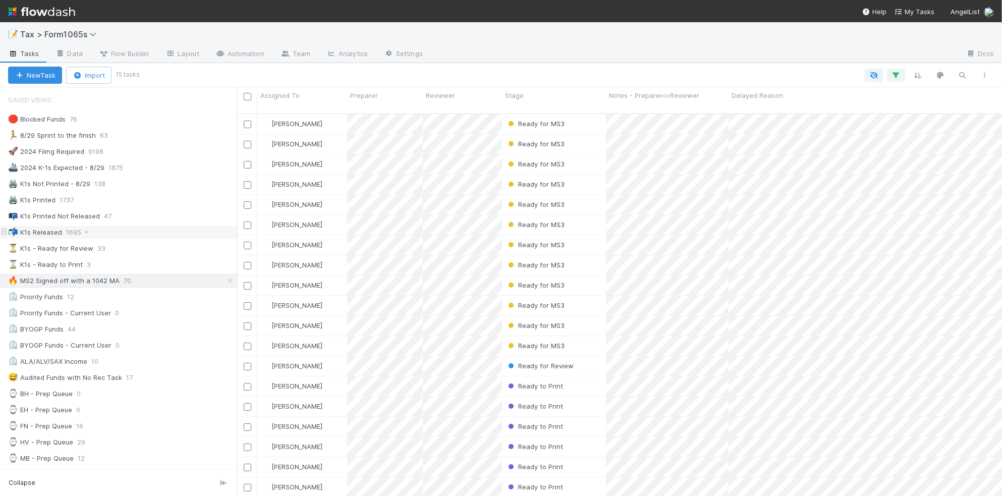
click at [144, 238] on div "📬 K1s Released 1695" at bounding box center [122, 232] width 229 height 13
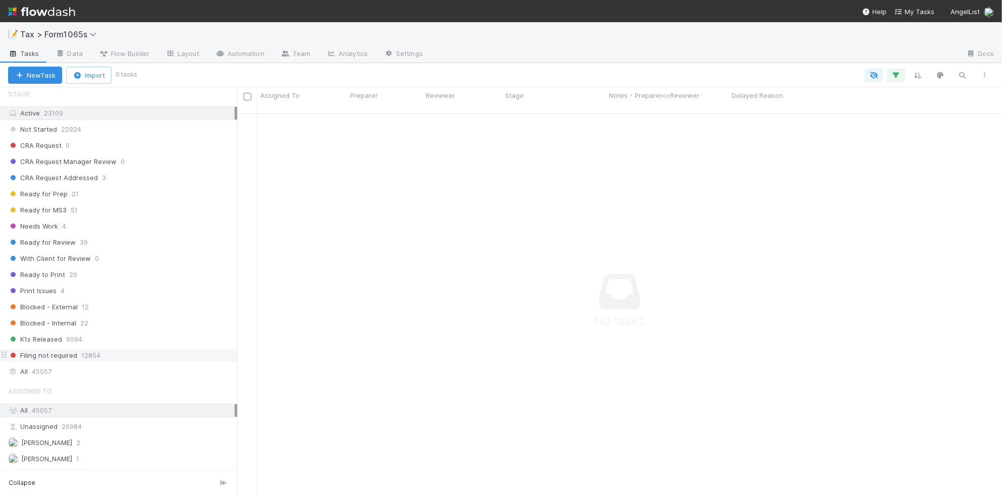
scroll to position [820, 0]
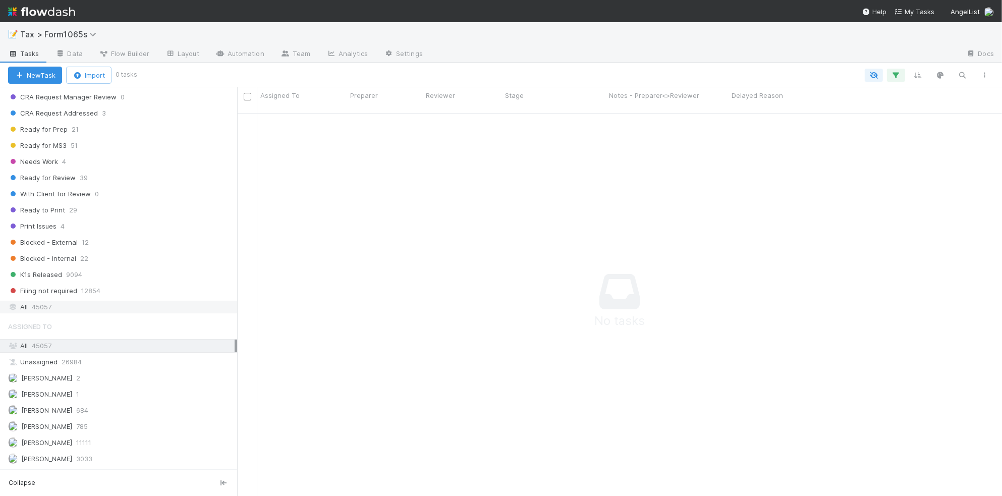
click at [131, 313] on div "All 45057" at bounding box center [121, 307] width 227 height 13
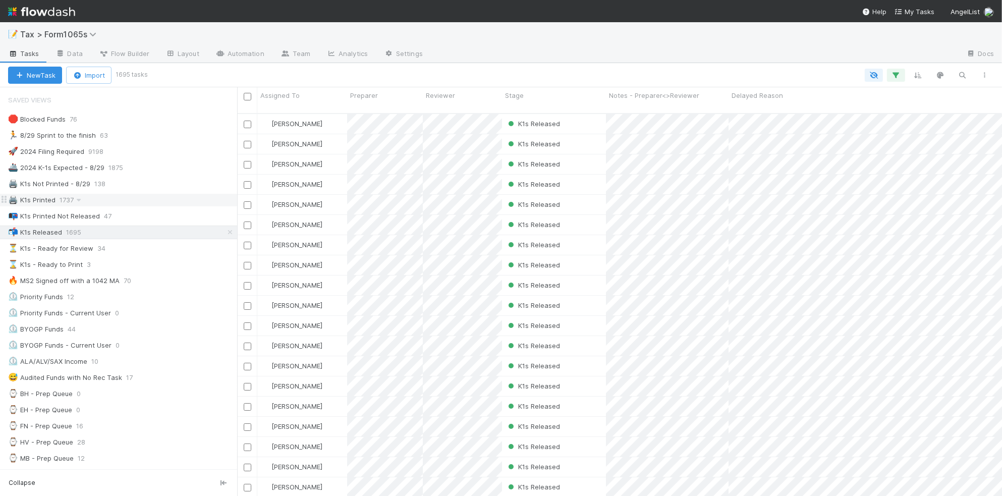
click at [176, 205] on div "🖨️ K1s Printed 1737" at bounding box center [122, 200] width 229 height 13
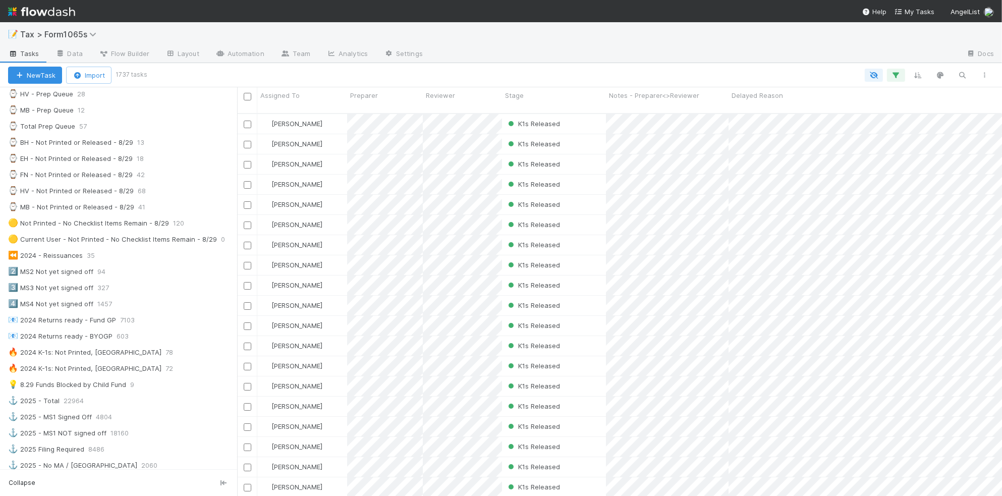
scroll to position [378, 0]
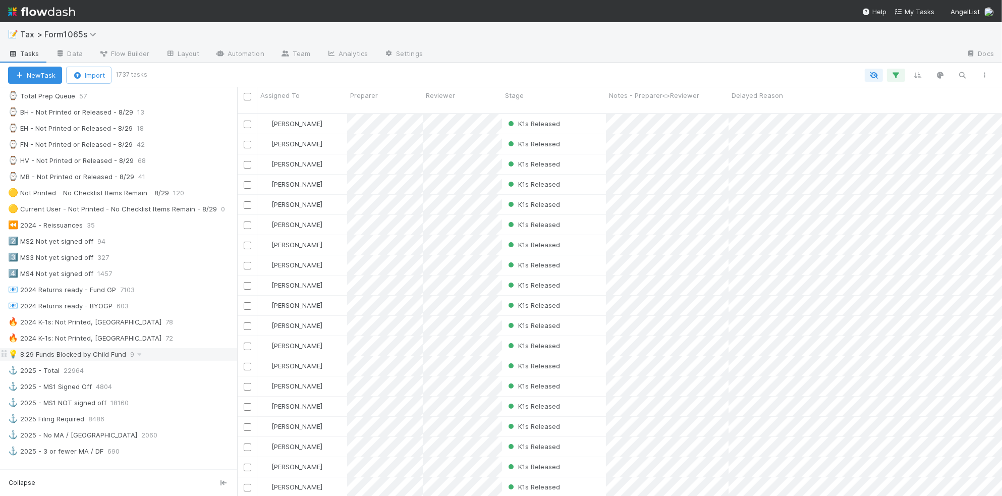
click at [163, 361] on div "💡 8.29 Funds Blocked by Child Fund 9" at bounding box center [122, 354] width 229 height 13
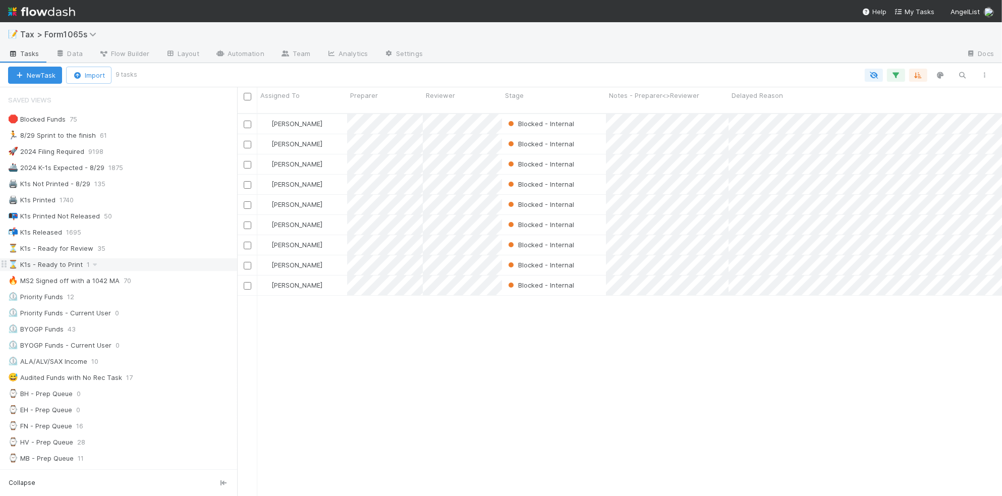
click at [180, 269] on div "⌛ K1s - Ready to Print 1" at bounding box center [122, 264] width 229 height 13
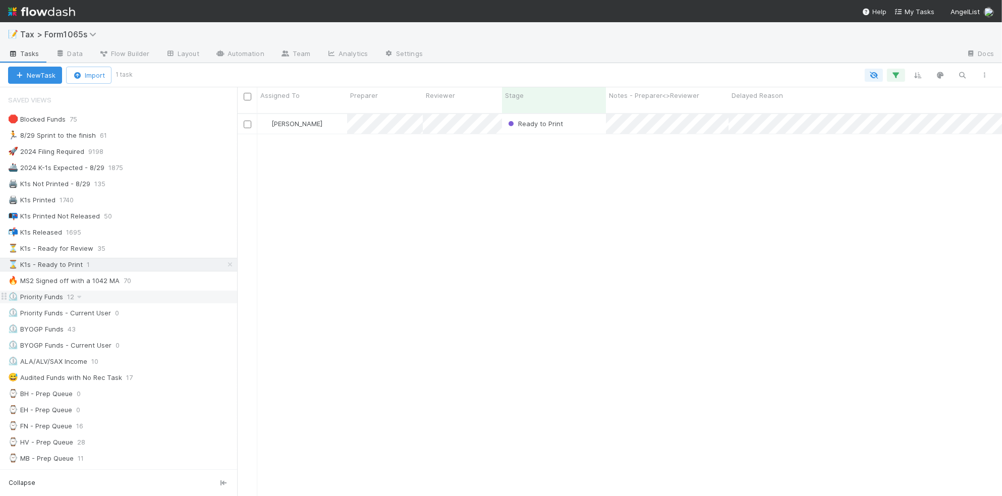
click at [171, 303] on div "⏲️ Priority Funds 12" at bounding box center [122, 297] width 229 height 13
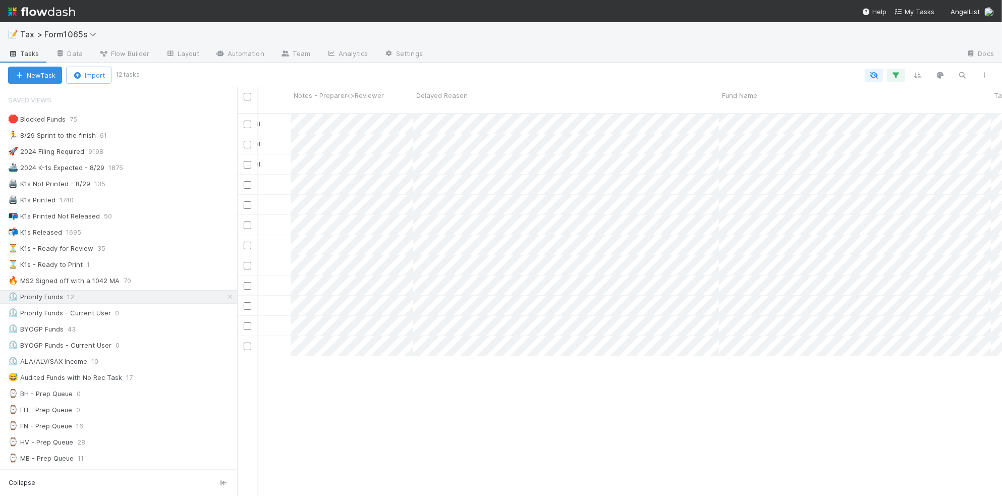
scroll to position [0, 408]
click at [412, 403] on div at bounding box center [501, 248] width 1002 height 496
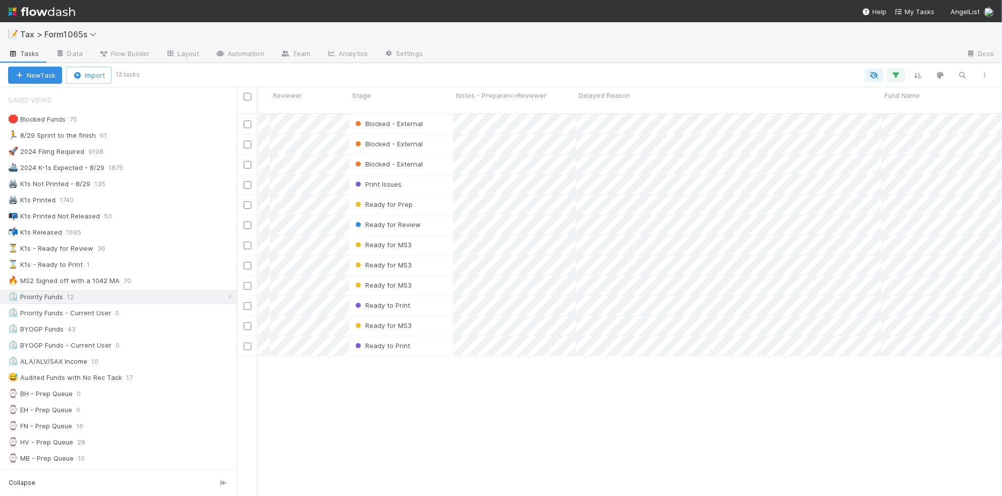
scroll to position [0, 74]
